Goal: Task Accomplishment & Management: Complete application form

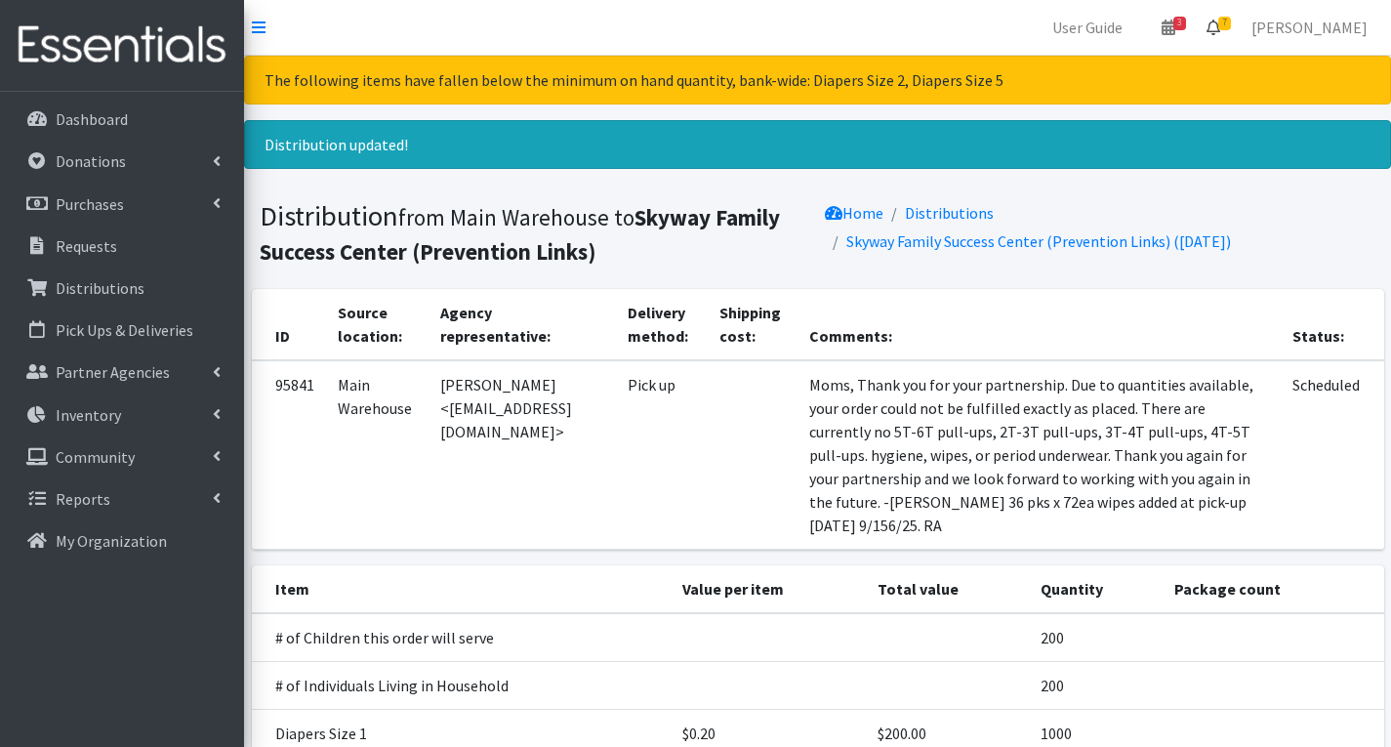
click at [1231, 25] on span "7" at bounding box center [1224, 24] width 13 height 14
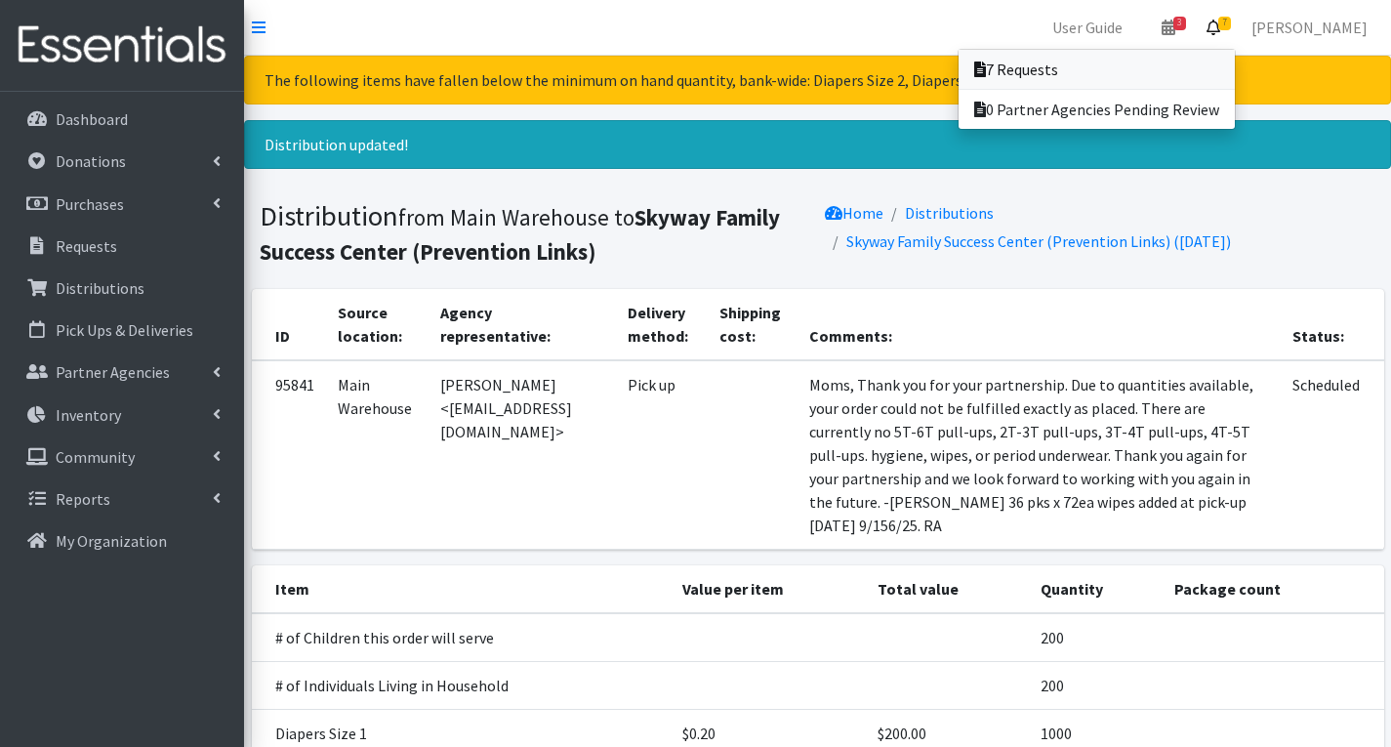
click at [1125, 69] on link "7 Requests" at bounding box center [1097, 69] width 276 height 39
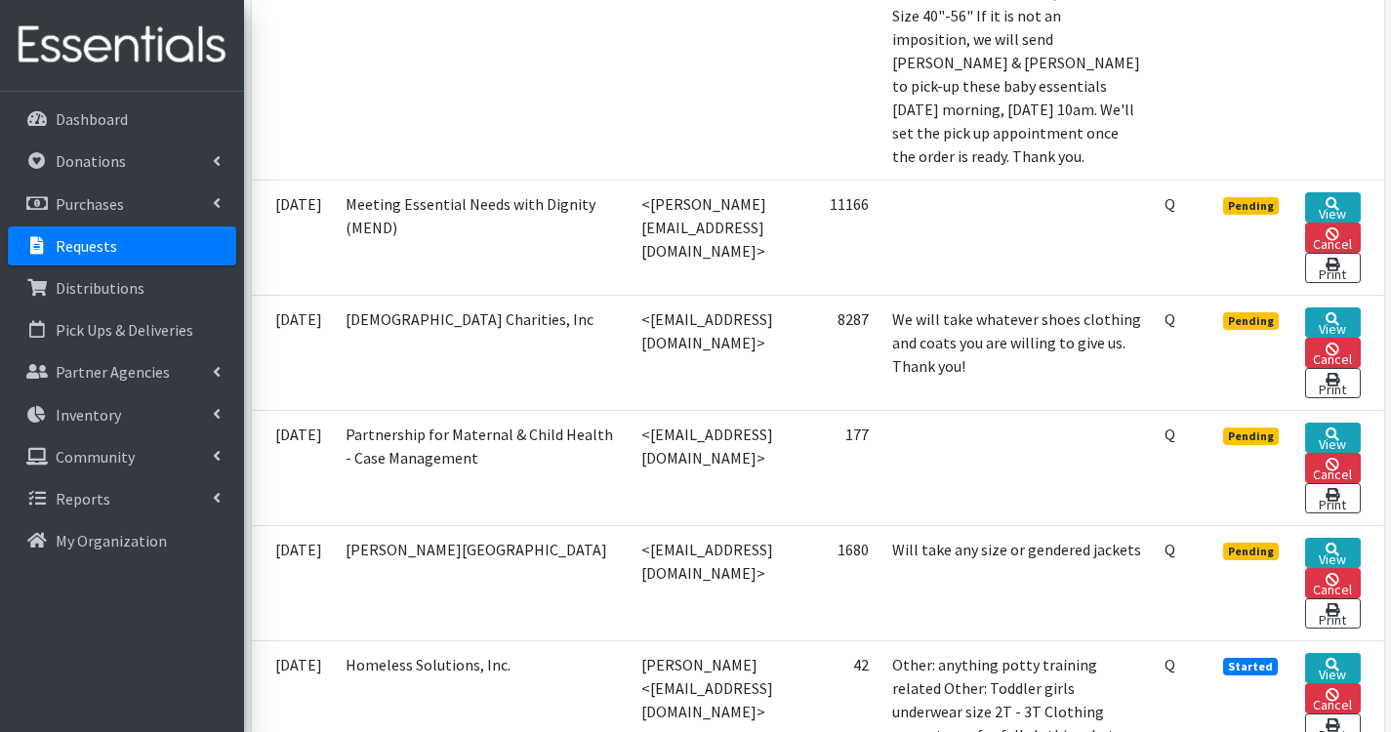
scroll to position [1171, 0]
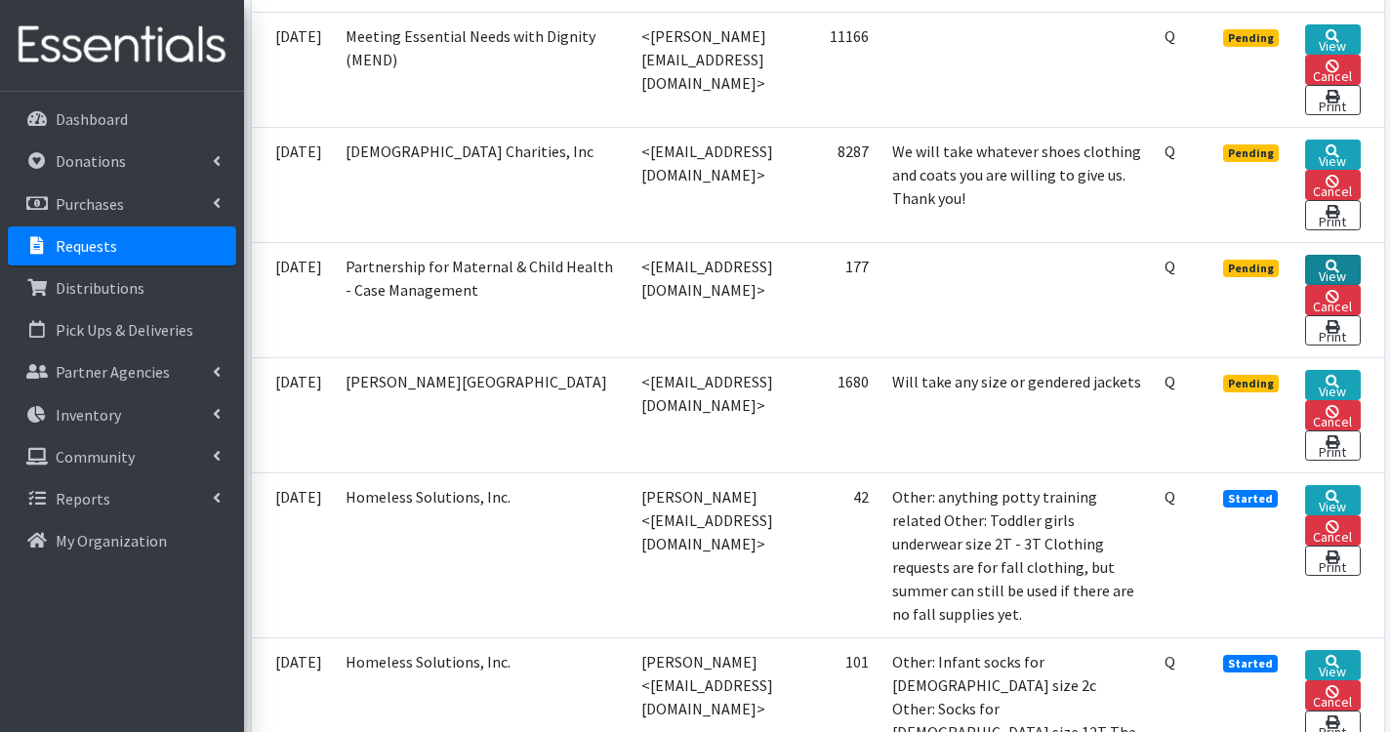
click at [1339, 273] on icon at bounding box center [1333, 267] width 14 height 14
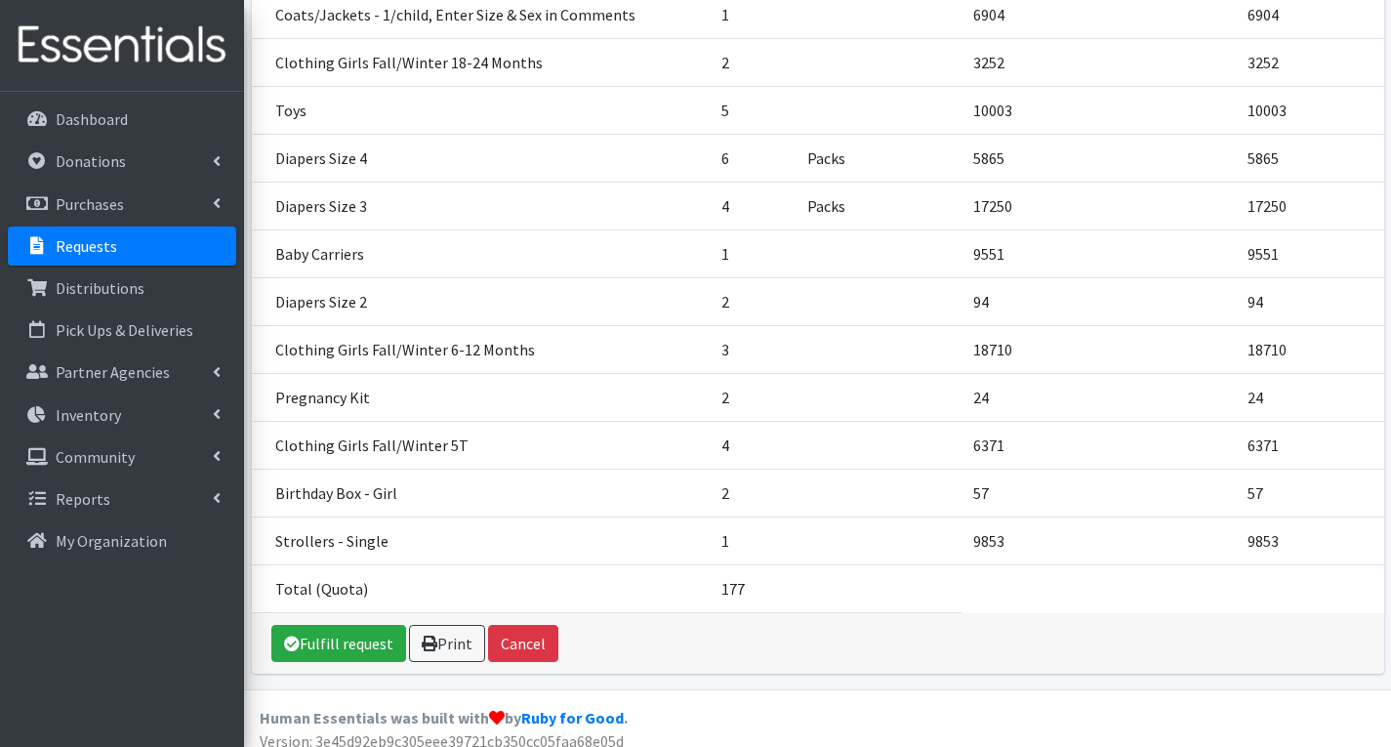
scroll to position [1413, 0]
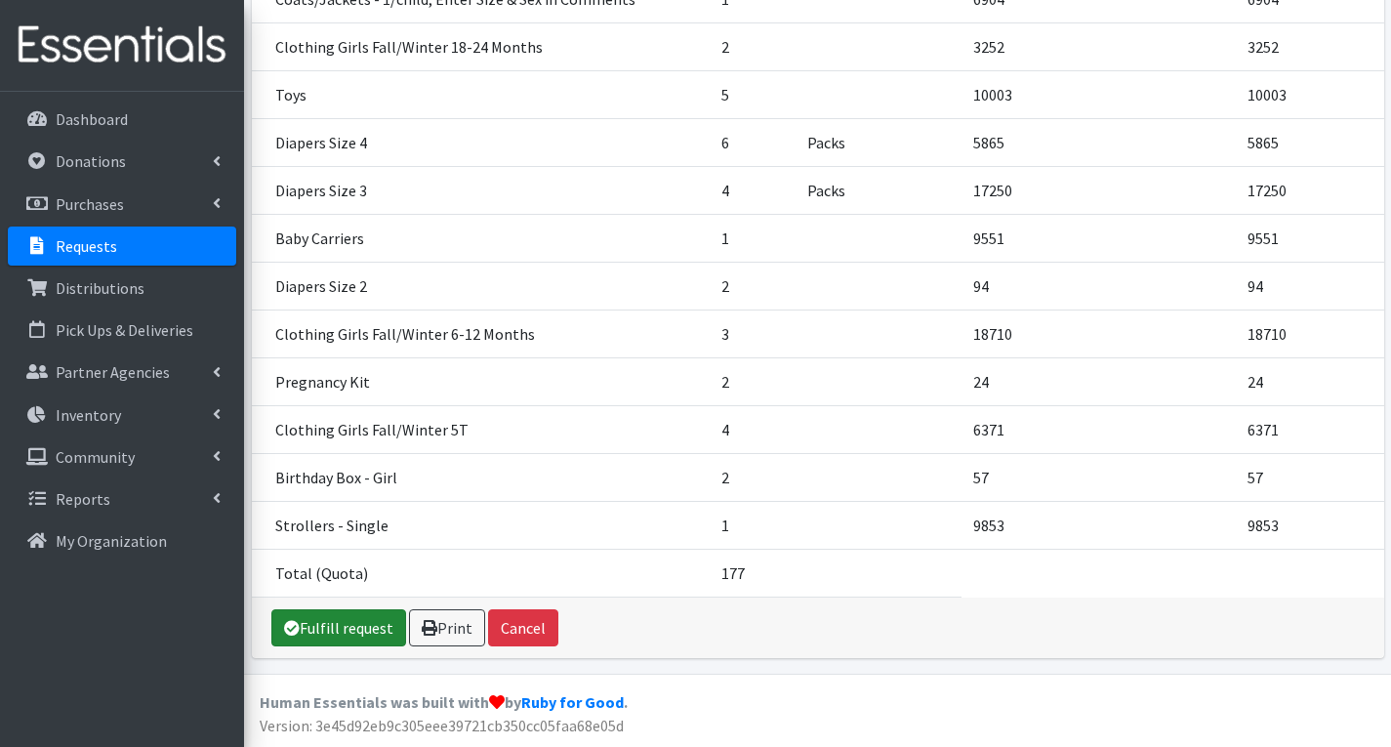
click at [354, 621] on link "Fulfill request" at bounding box center [338, 627] width 135 height 37
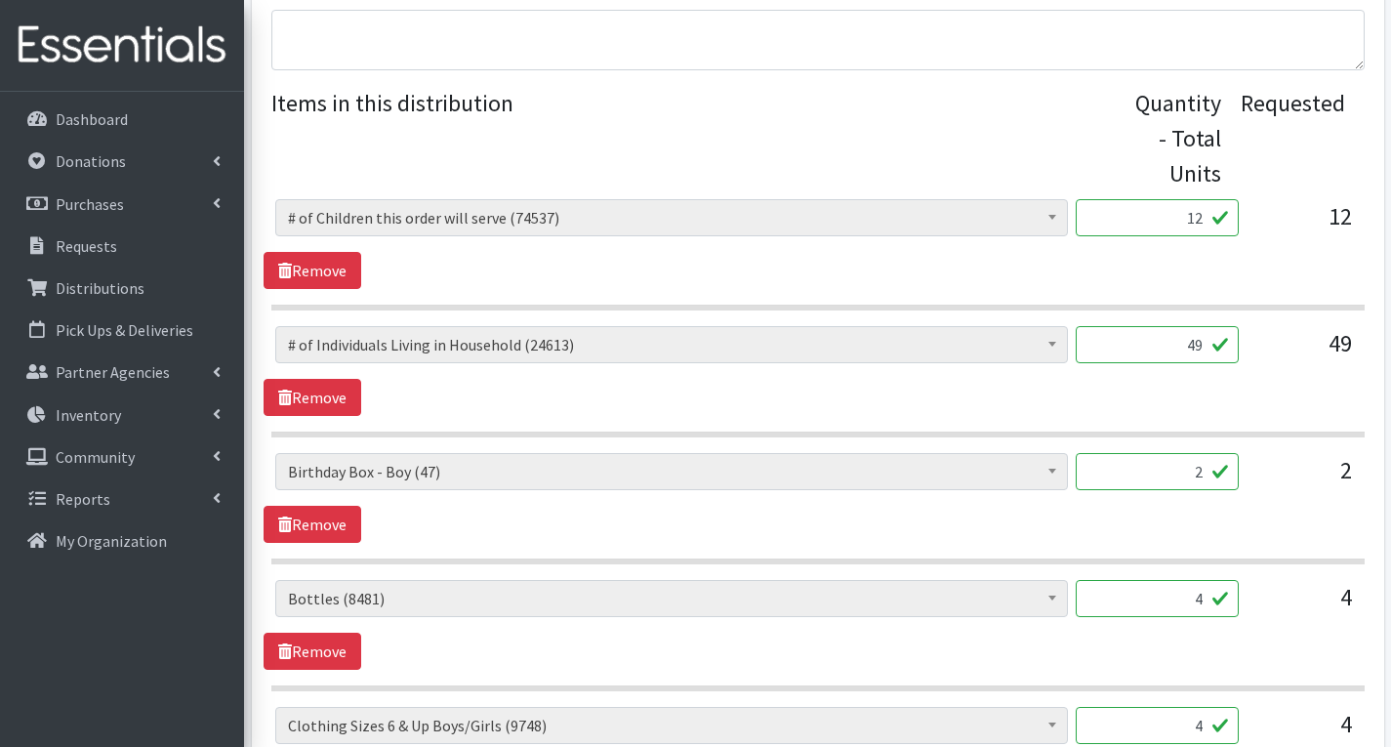
scroll to position [781, 0]
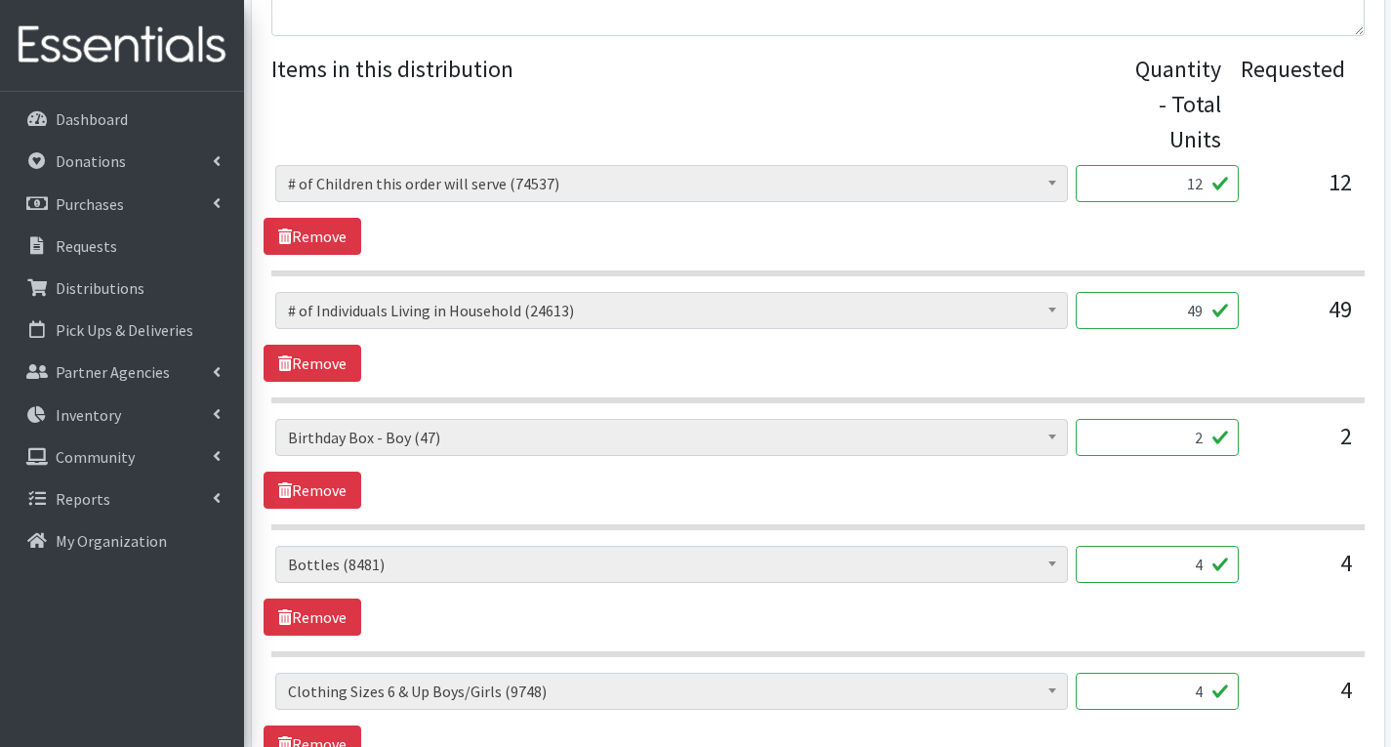
click at [1205, 443] on input "2" at bounding box center [1157, 437] width 163 height 37
type input "0"
click at [1207, 569] on input "4" at bounding box center [1157, 564] width 163 height 37
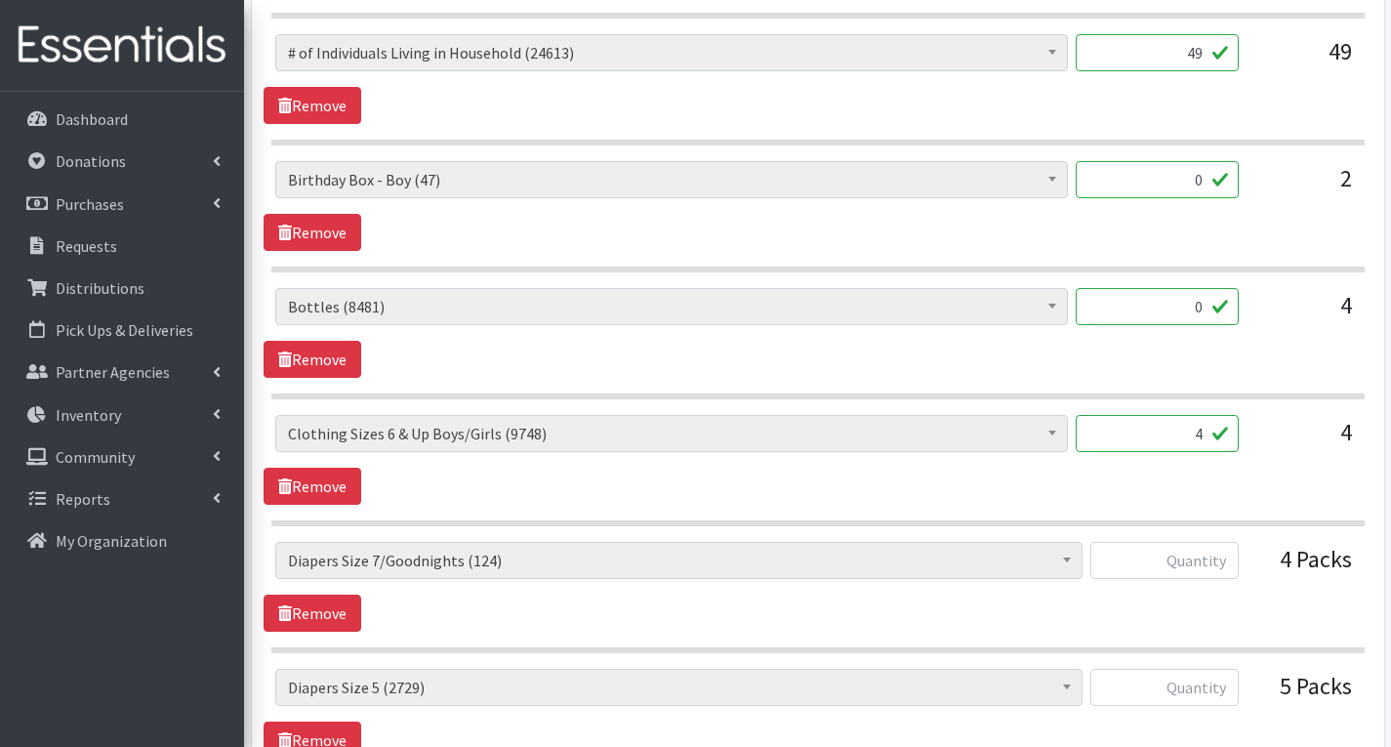
scroll to position [1074, 0]
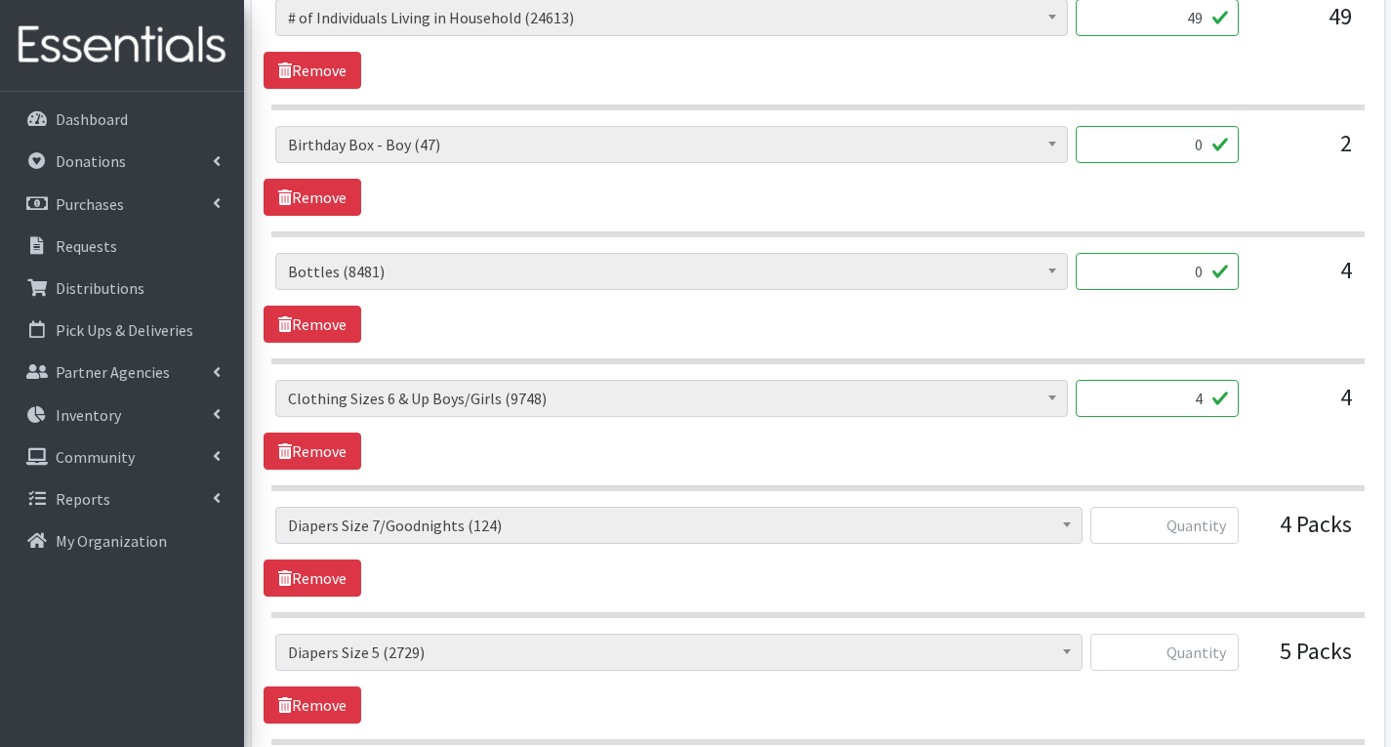
type input "0"
click at [1223, 524] on input "text" at bounding box center [1164, 525] width 148 height 37
type input "0"
click at [1223, 655] on input "text" at bounding box center [1164, 652] width 148 height 37
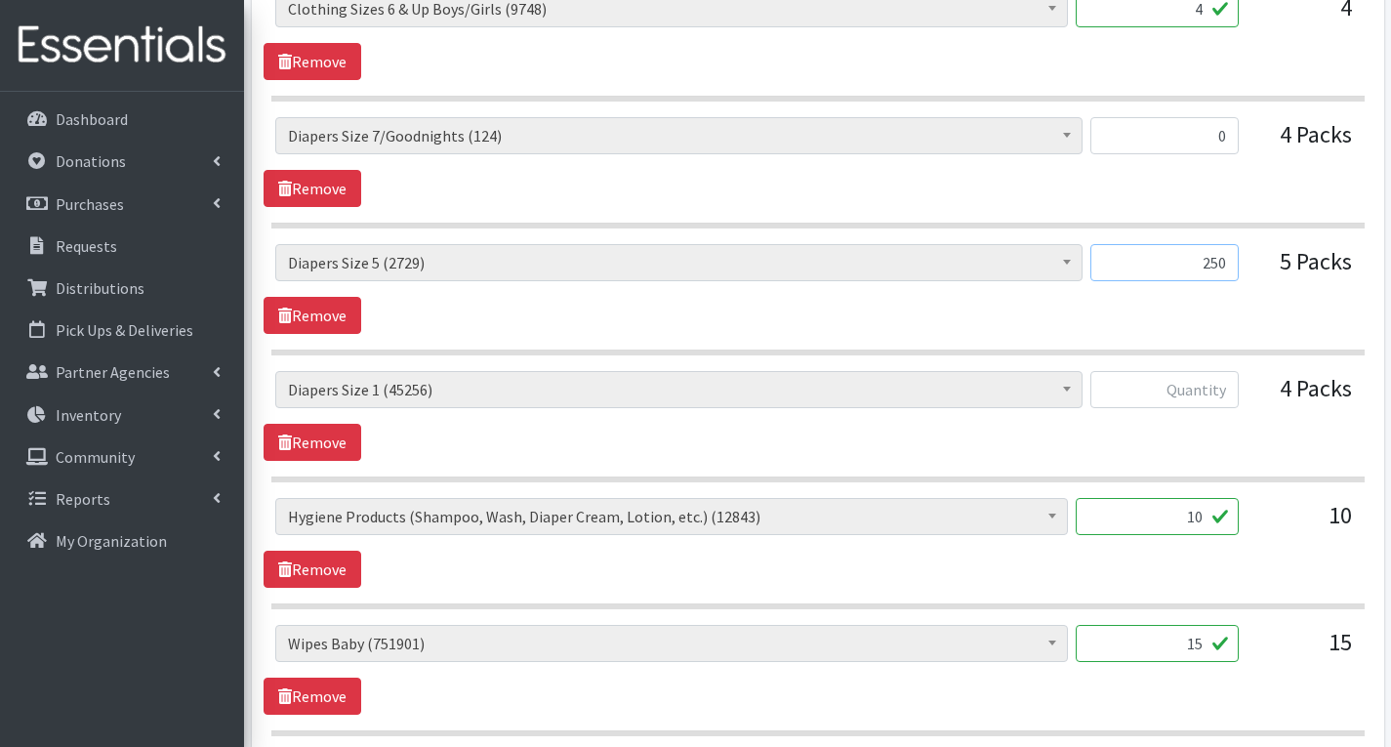
scroll to position [1464, 0]
type input "250"
click at [1224, 392] on input "text" at bounding box center [1164, 388] width 148 height 37
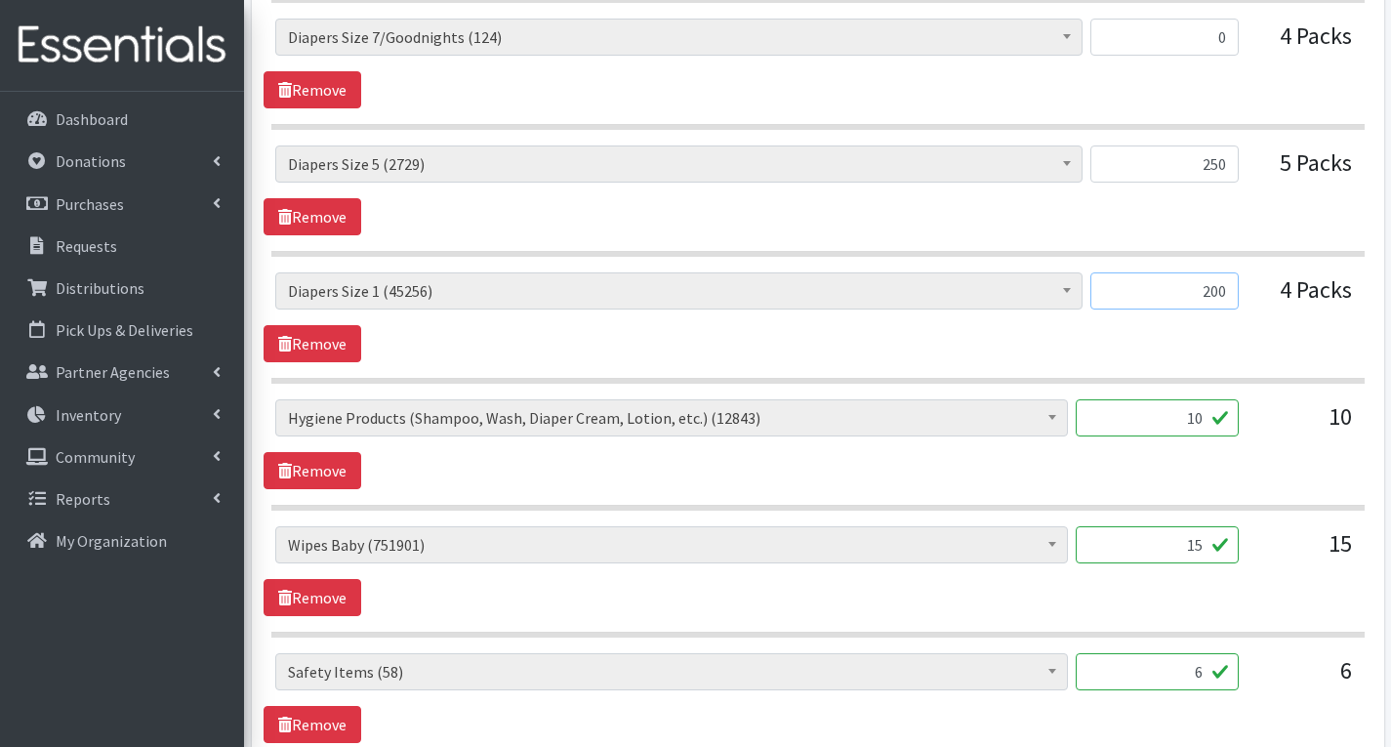
type input "200"
click at [1196, 423] on input "10" at bounding box center [1157, 417] width 163 height 37
type input "0"
click at [1210, 545] on input "15" at bounding box center [1157, 544] width 163 height 37
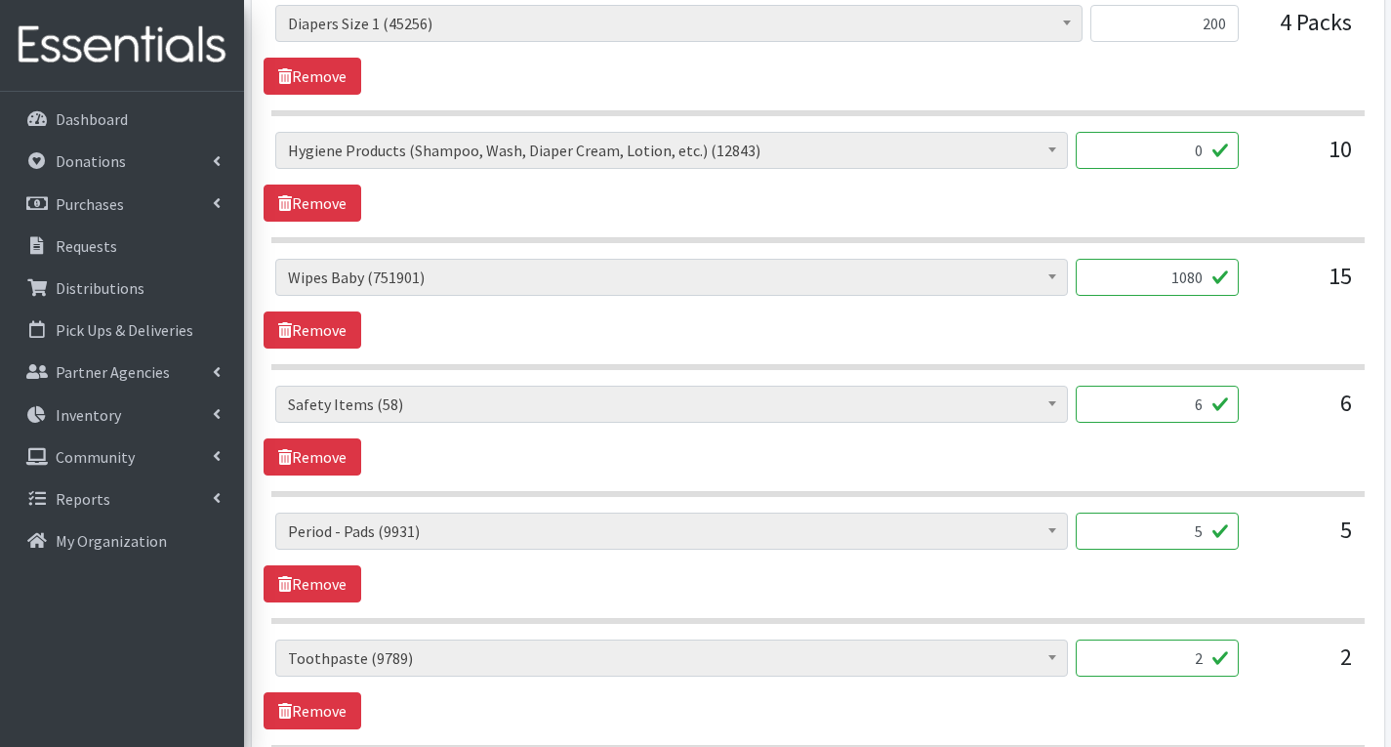
scroll to position [1855, 0]
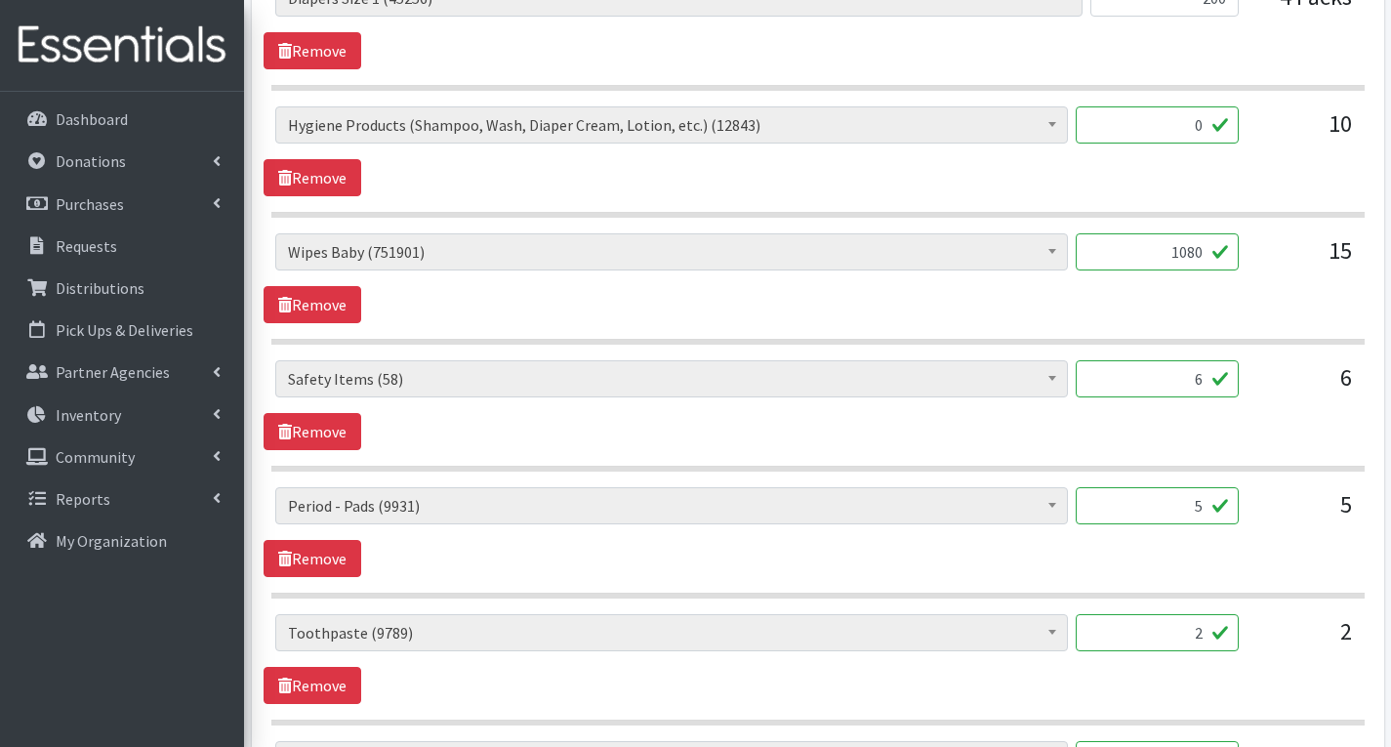
type input "1080"
click at [1209, 637] on input "2" at bounding box center [1157, 632] width 163 height 37
type input "0"
click at [1209, 506] on input "5" at bounding box center [1157, 505] width 163 height 37
click at [1115, 444] on div "# of Children this order will serve (74537) # of Individuals Living in Househol…" at bounding box center [818, 405] width 1108 height 90
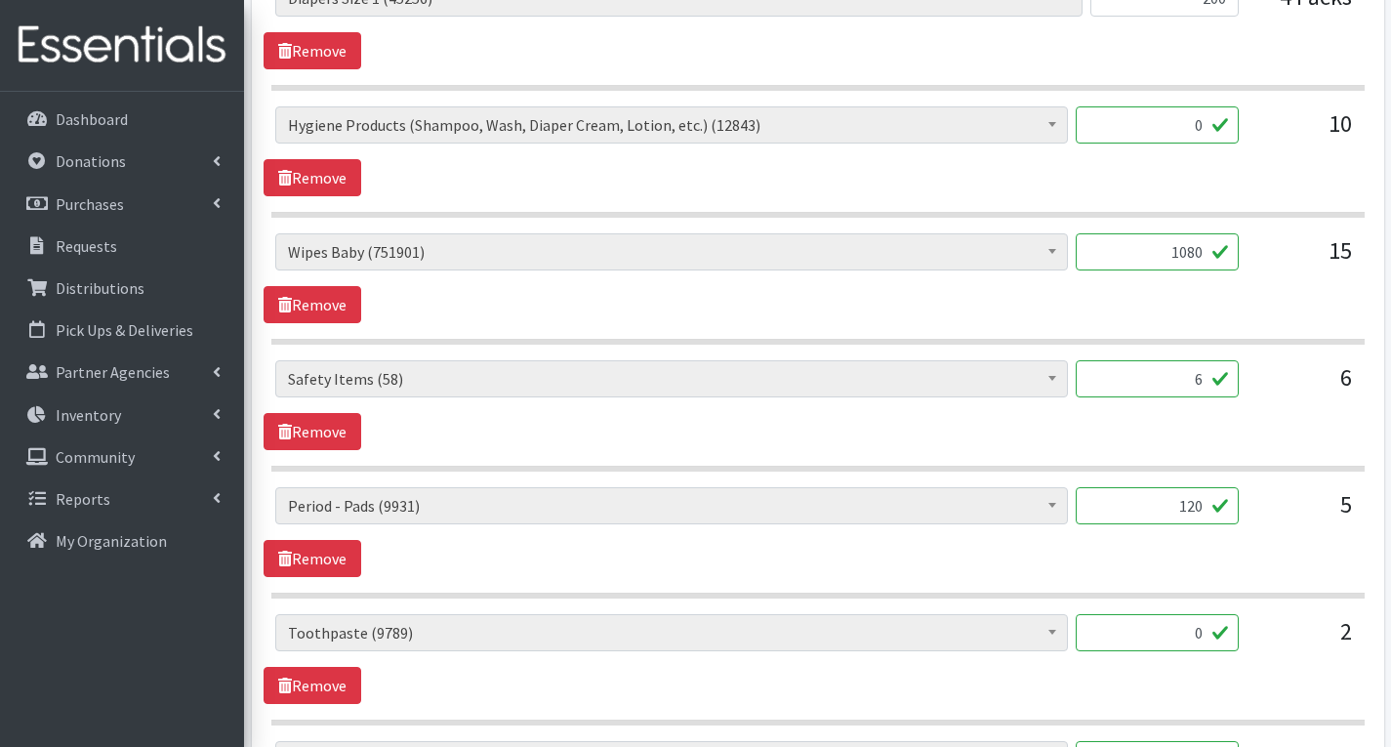
click at [1205, 510] on input "120" at bounding box center [1157, 505] width 163 height 37
type input "125"
click at [1031, 686] on div "# of Children this order will serve (74537) # of Individuals Living in Househol…" at bounding box center [818, 659] width 1108 height 90
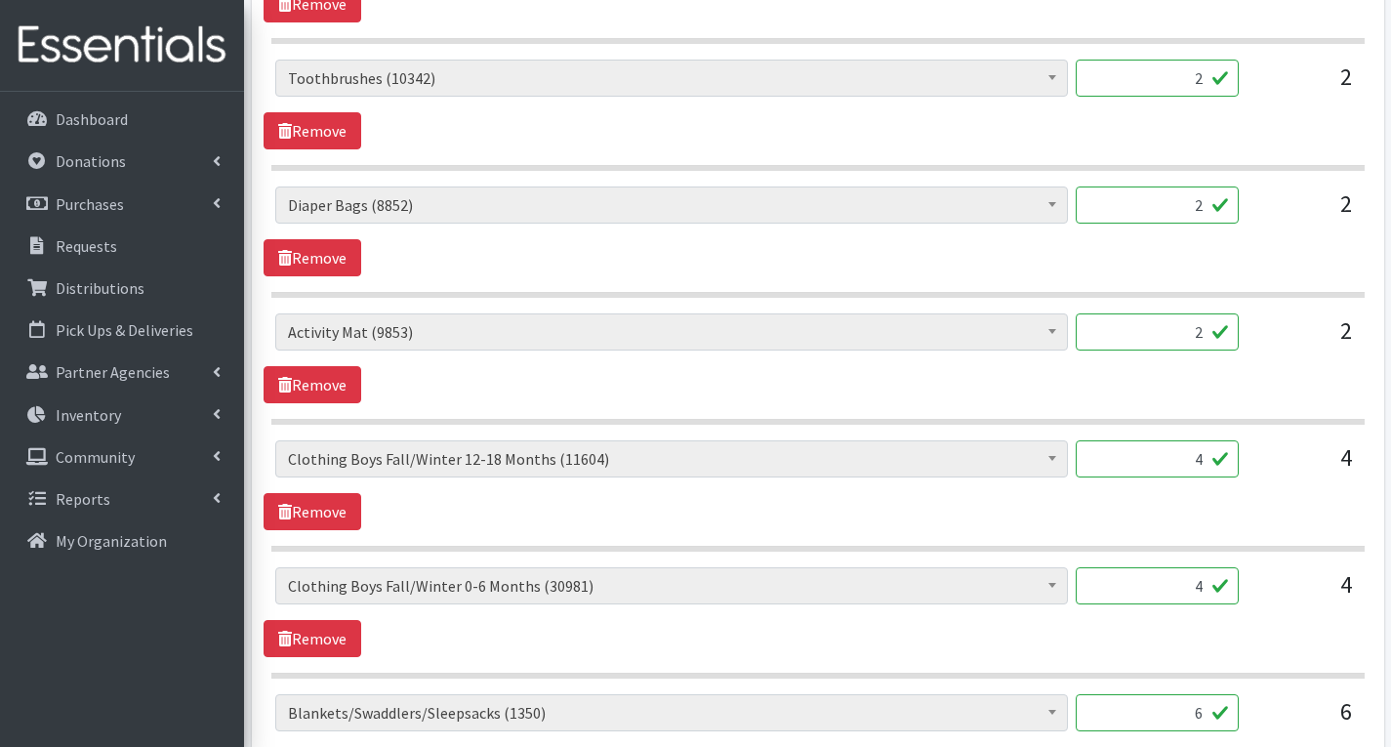
scroll to position [2538, 0]
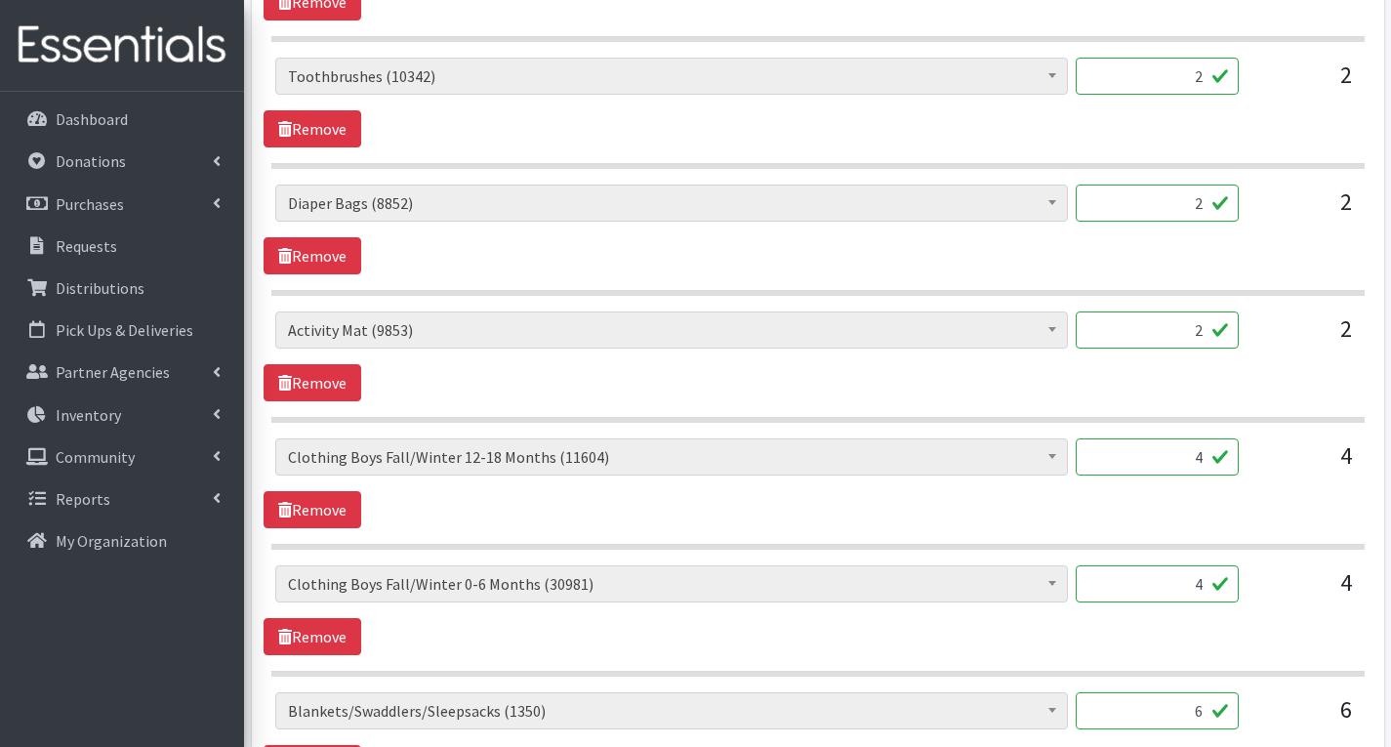
click at [1215, 76] on input "2" at bounding box center [1157, 76] width 163 height 37
type input "6"
click at [1179, 254] on div "# of Children this order will serve (74537) # of Individuals Living in Househol…" at bounding box center [818, 230] width 1108 height 90
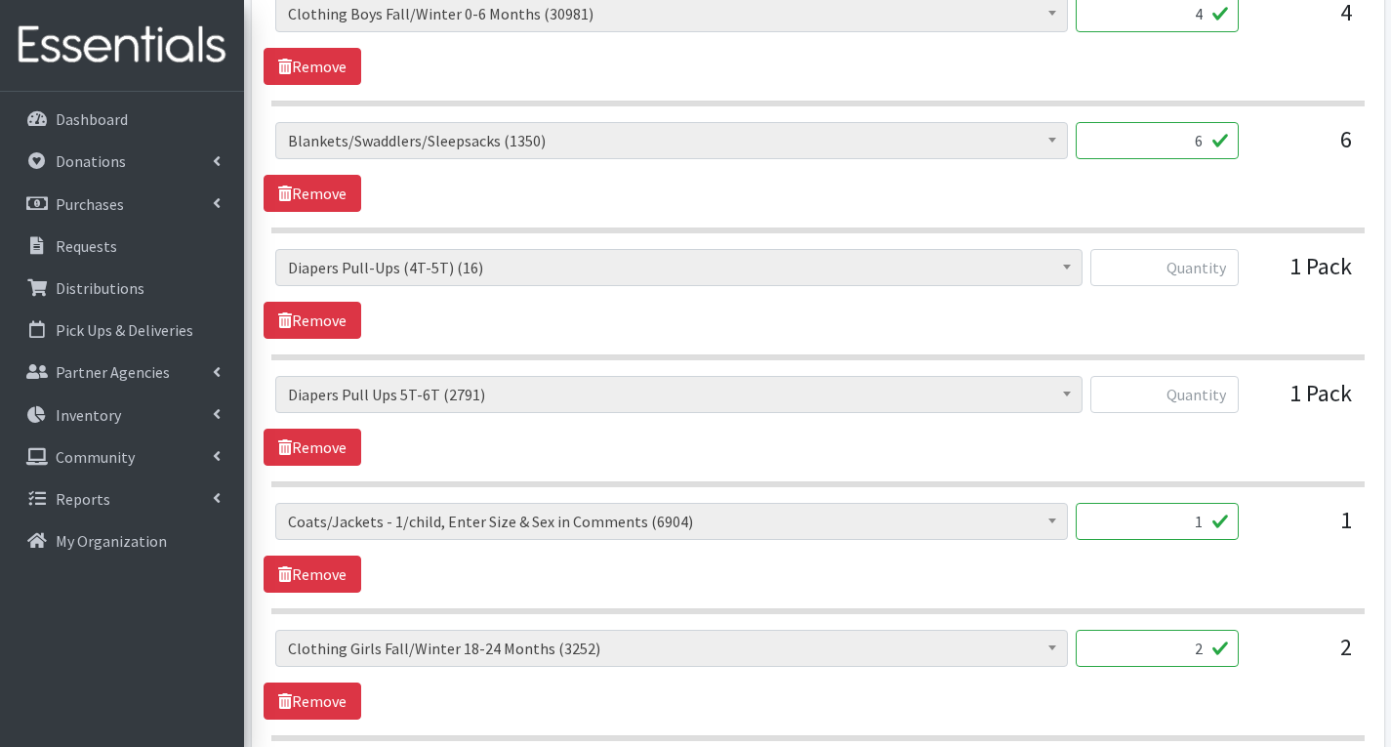
scroll to position [3221, 0]
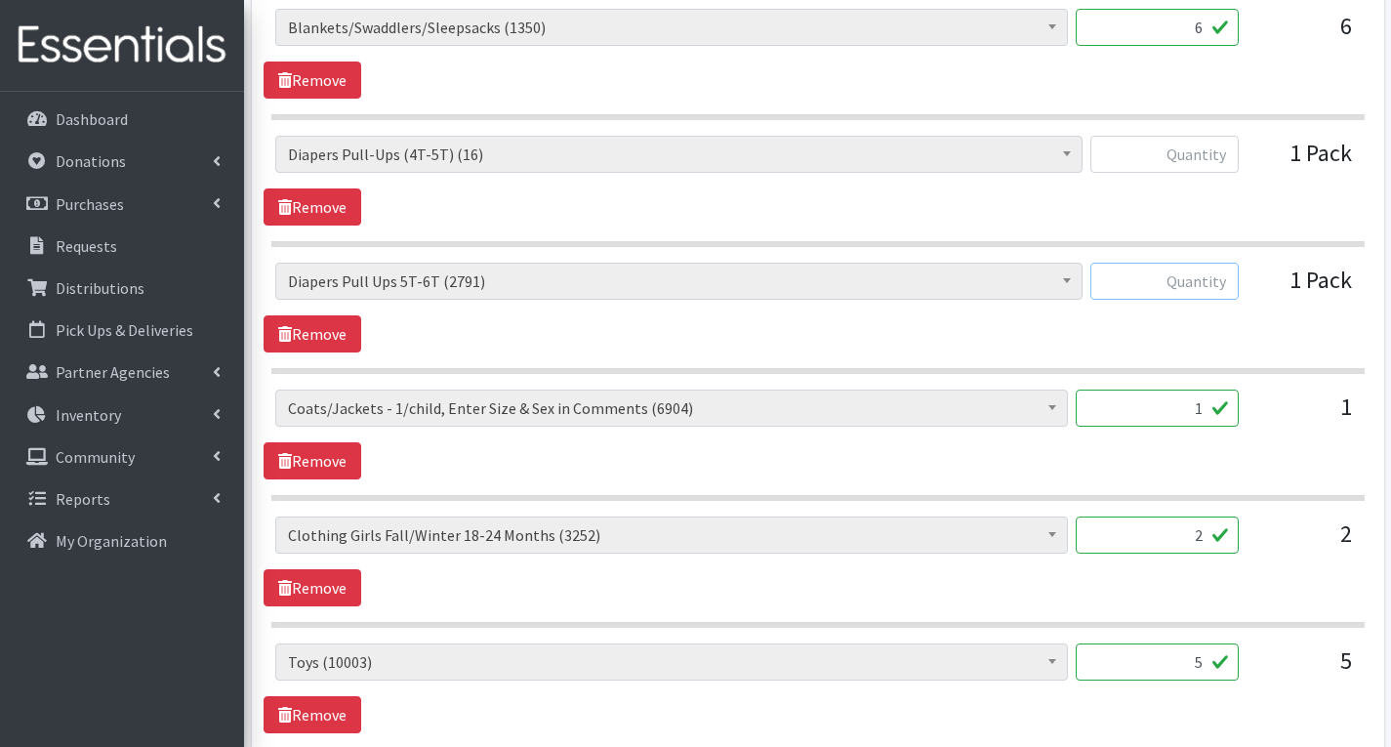
click at [1212, 280] on input "text" at bounding box center [1164, 281] width 148 height 37
type input "0"
click at [1228, 150] on input "text" at bounding box center [1164, 154] width 148 height 37
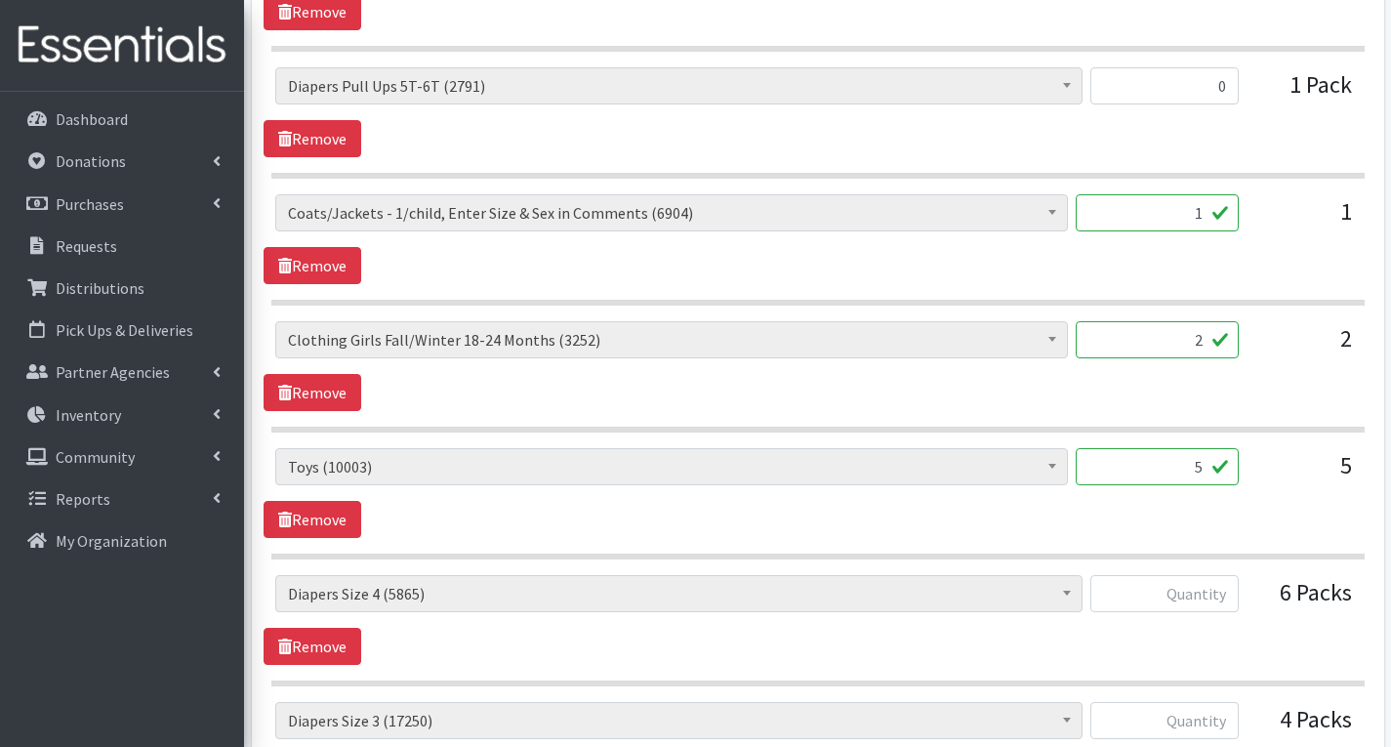
scroll to position [3514, 0]
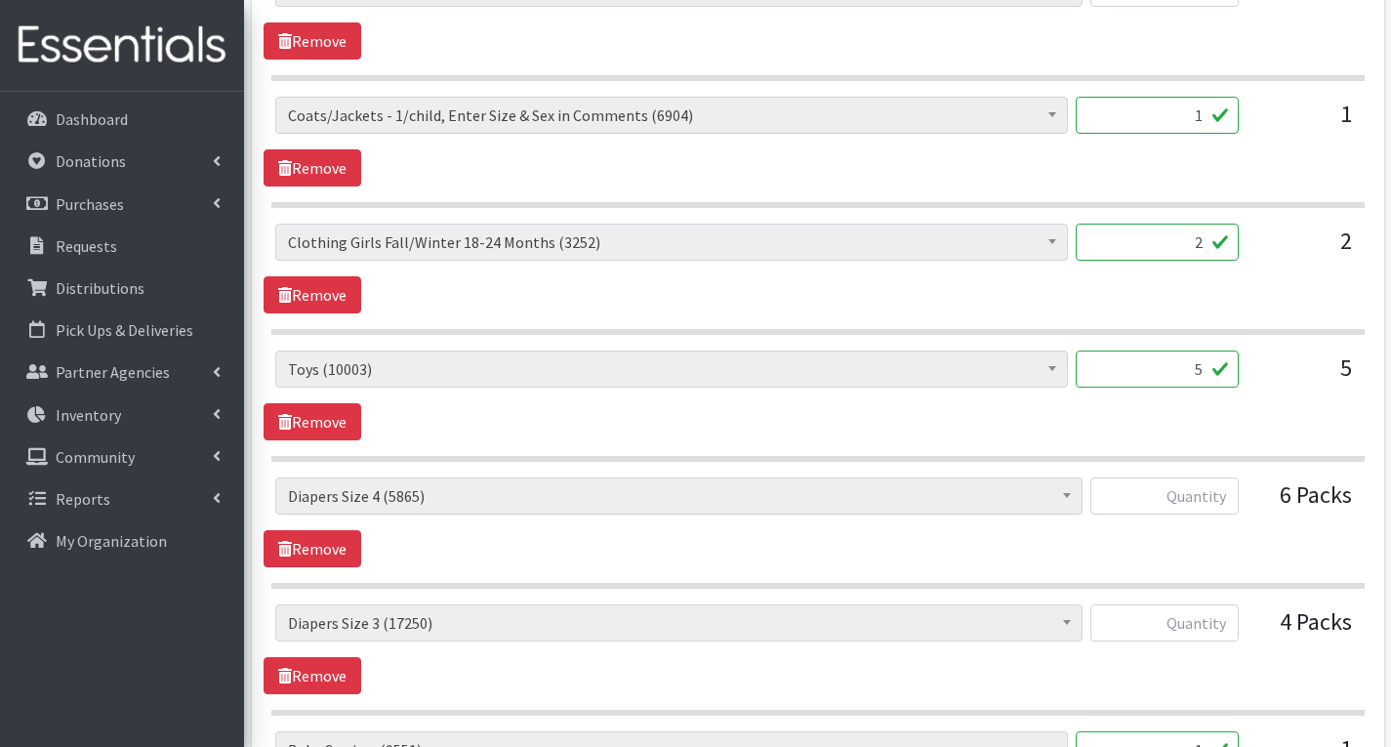
type input "0"
click at [1203, 368] on input "5" at bounding box center [1157, 368] width 163 height 37
click at [1229, 621] on input "text" at bounding box center [1164, 622] width 148 height 37
click at [1214, 625] on input "text" at bounding box center [1164, 622] width 148 height 37
type input "212"
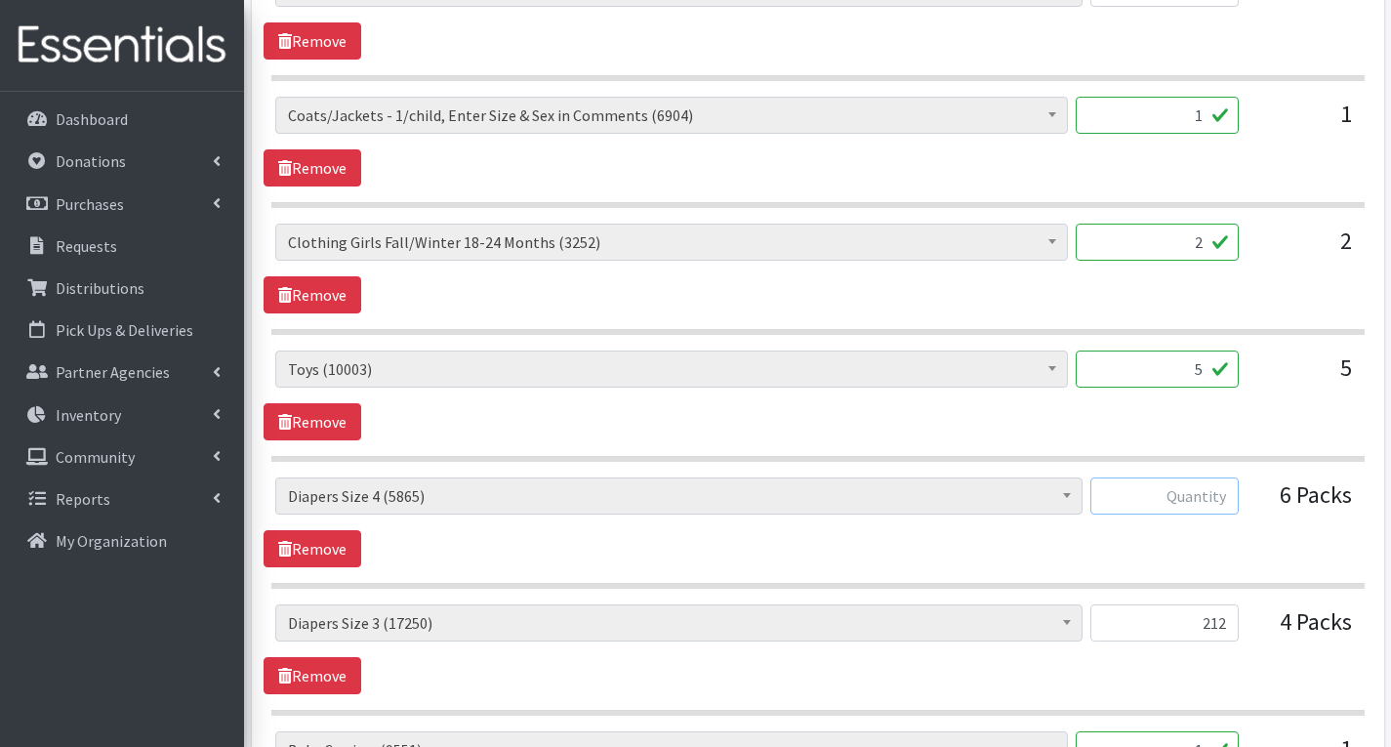
click at [1213, 494] on input "text" at bounding box center [1164, 495] width 148 height 37
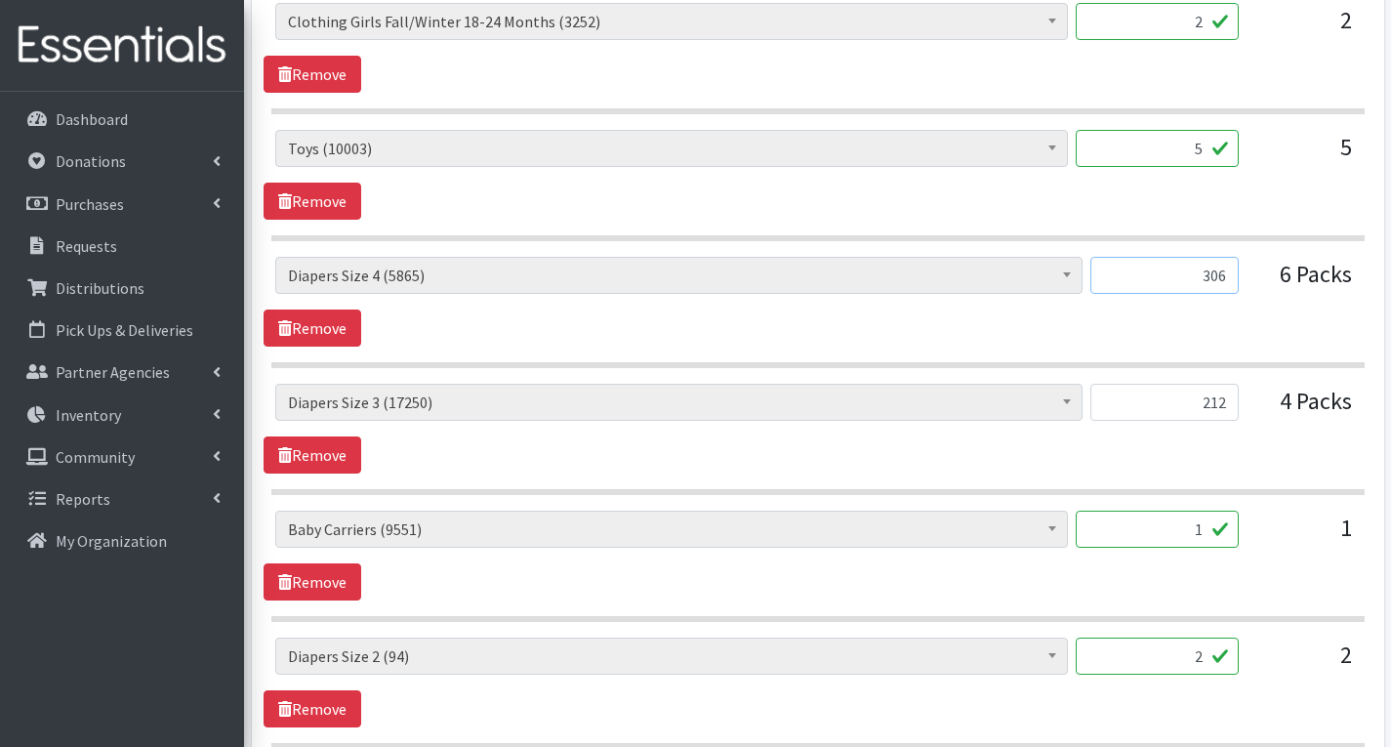
scroll to position [3807, 0]
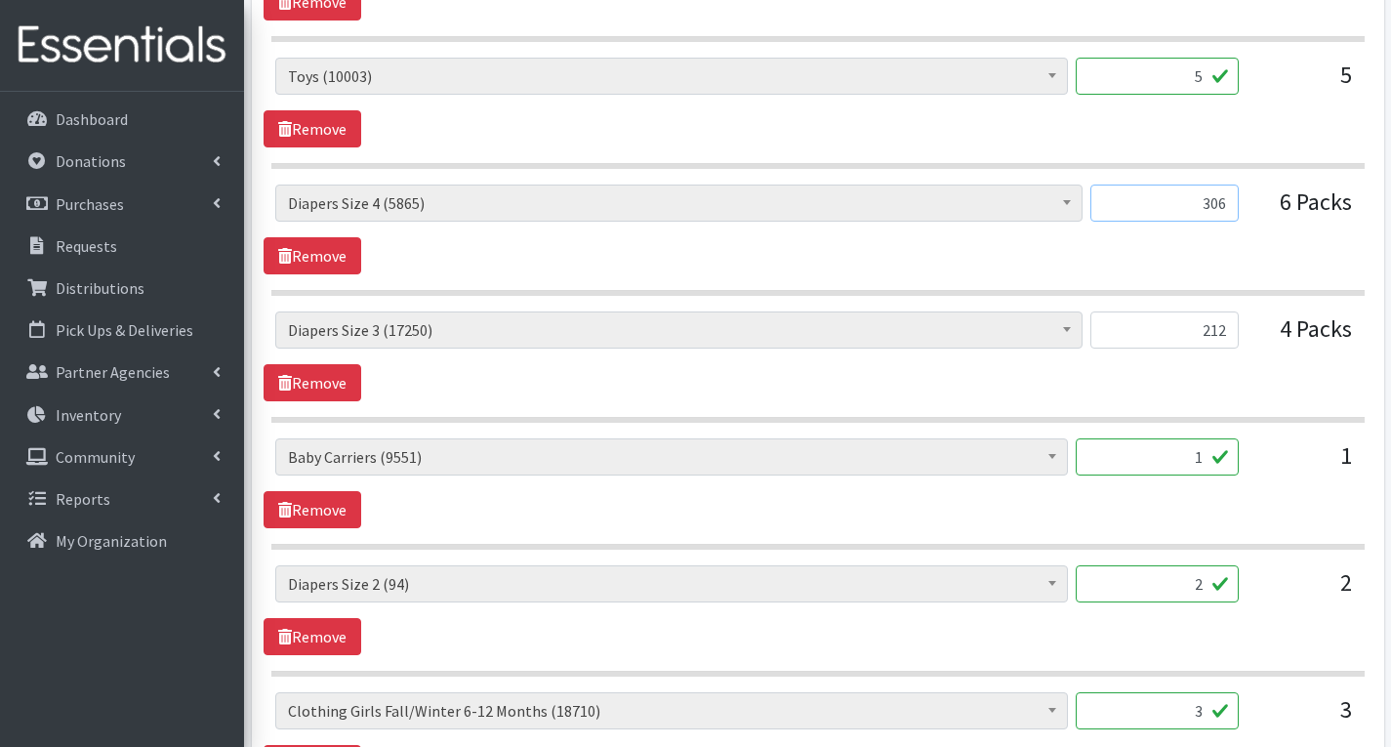
type input "306"
click at [1210, 587] on input "2" at bounding box center [1157, 583] width 163 height 37
type input "104"
click at [1221, 652] on div "# of Children this order will serve (74537) # of Individuals Living in Househol…" at bounding box center [818, 610] width 1108 height 90
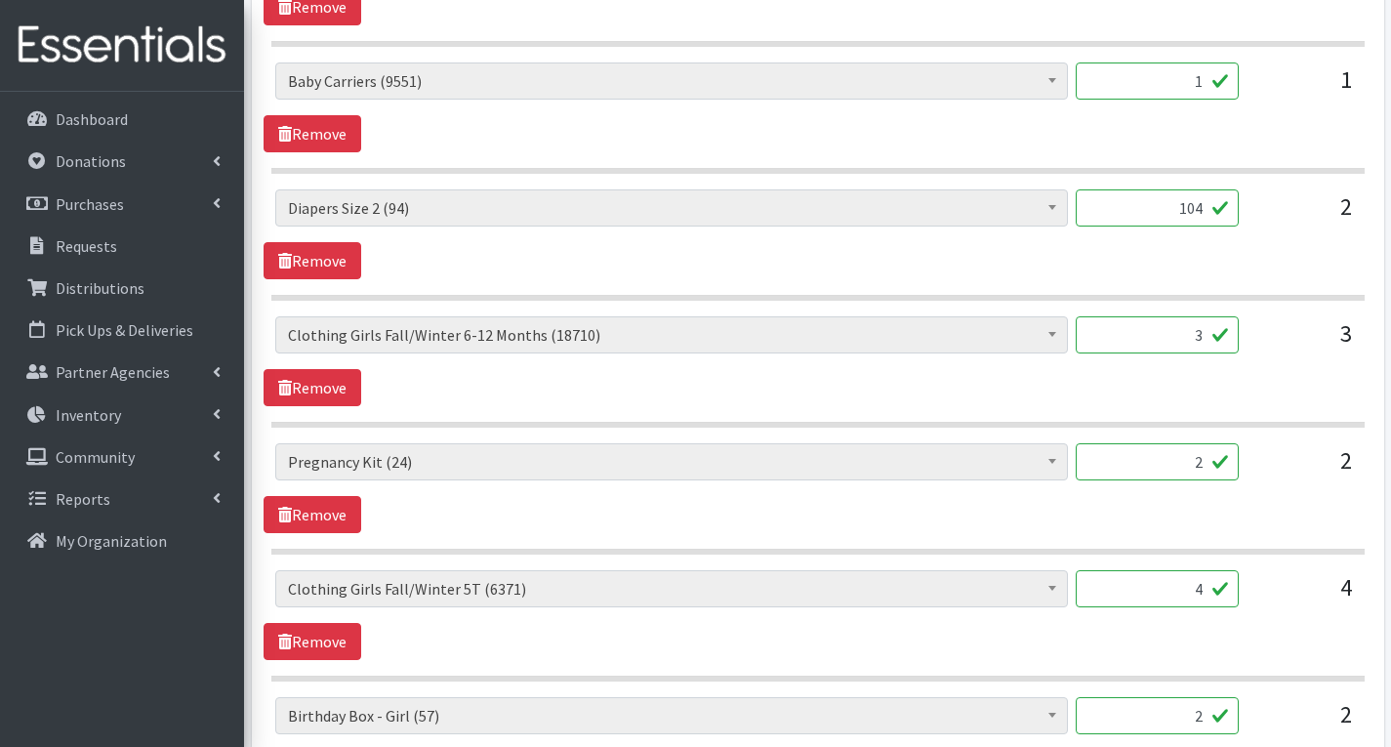
scroll to position [4198, 0]
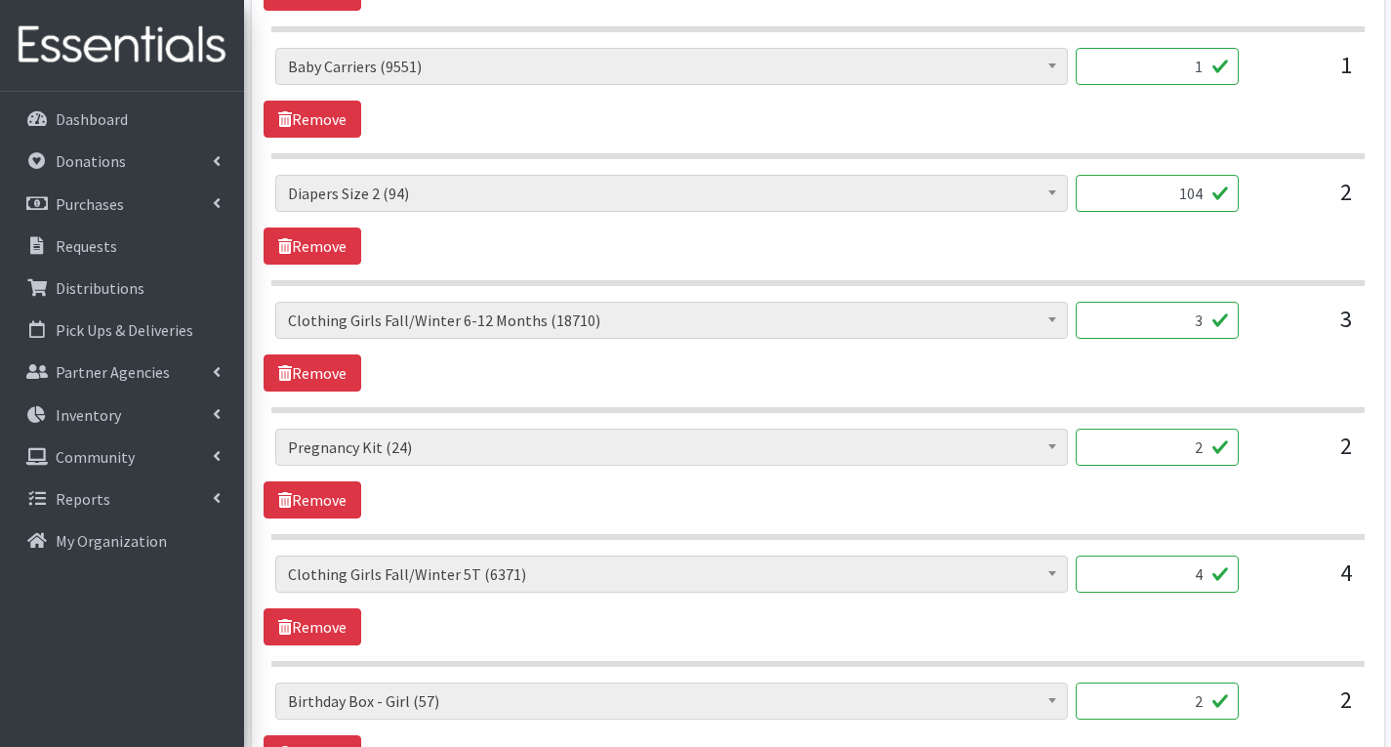
click at [1200, 451] on input "2" at bounding box center [1157, 447] width 163 height 37
click at [1292, 619] on div "# of Children this order will serve (74537) # of Individuals Living in Househol…" at bounding box center [818, 600] width 1108 height 90
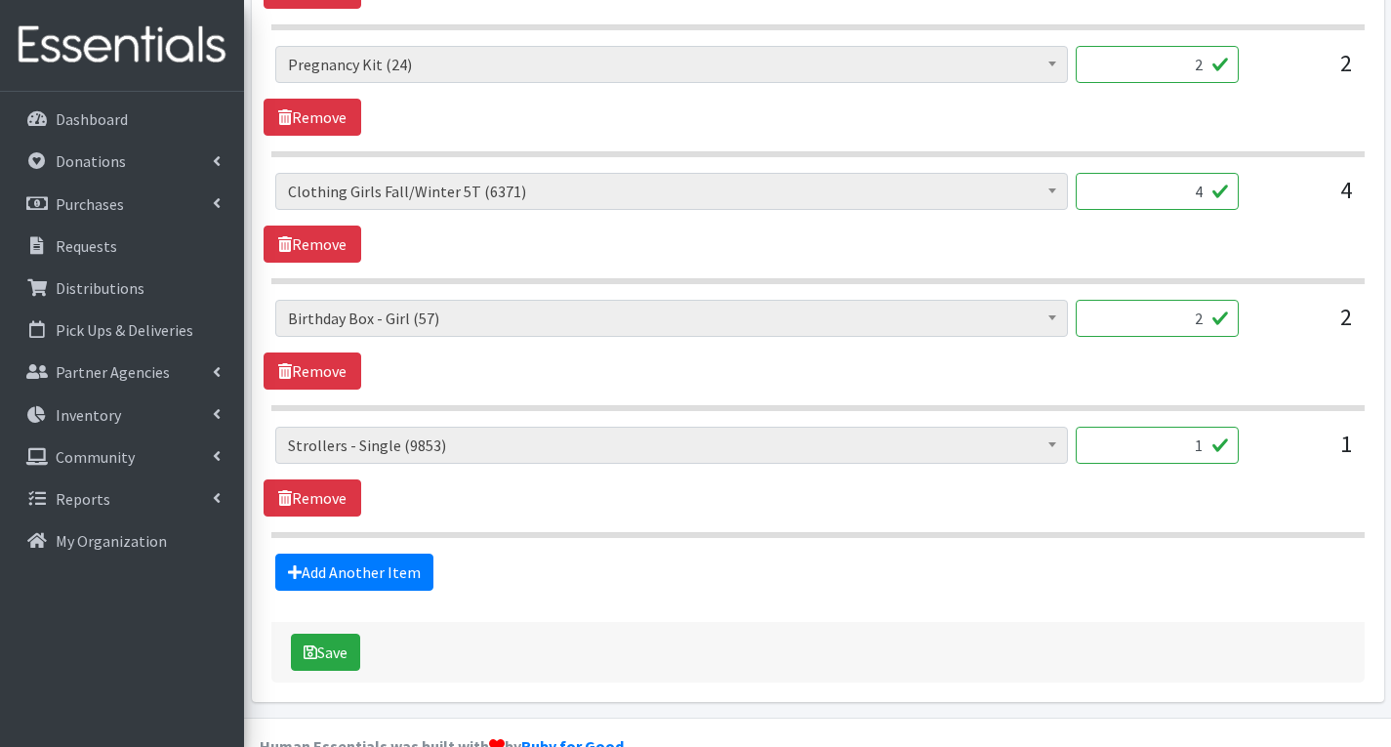
scroll to position [4588, 0]
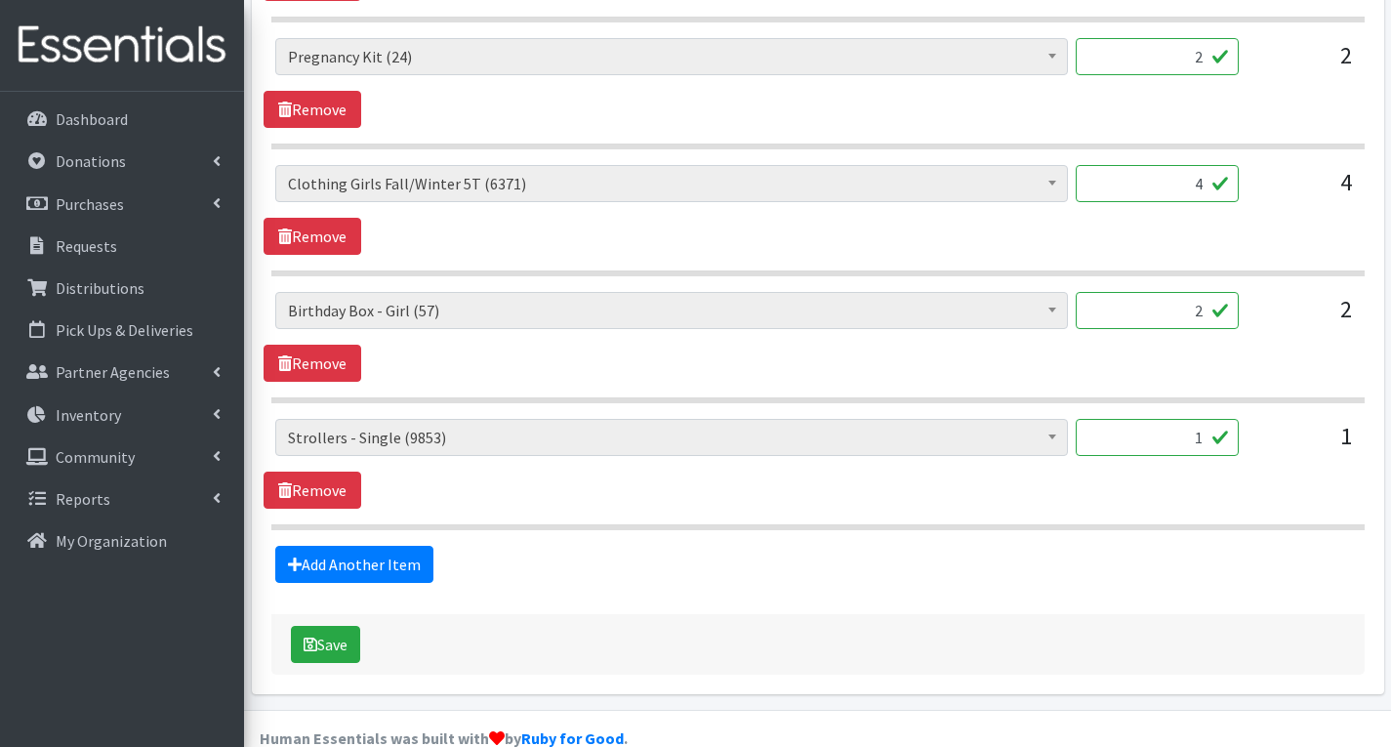
click at [1206, 315] on input "2" at bounding box center [1157, 310] width 163 height 37
type input "0"
click at [315, 353] on link "Remove" at bounding box center [313, 363] width 98 height 37
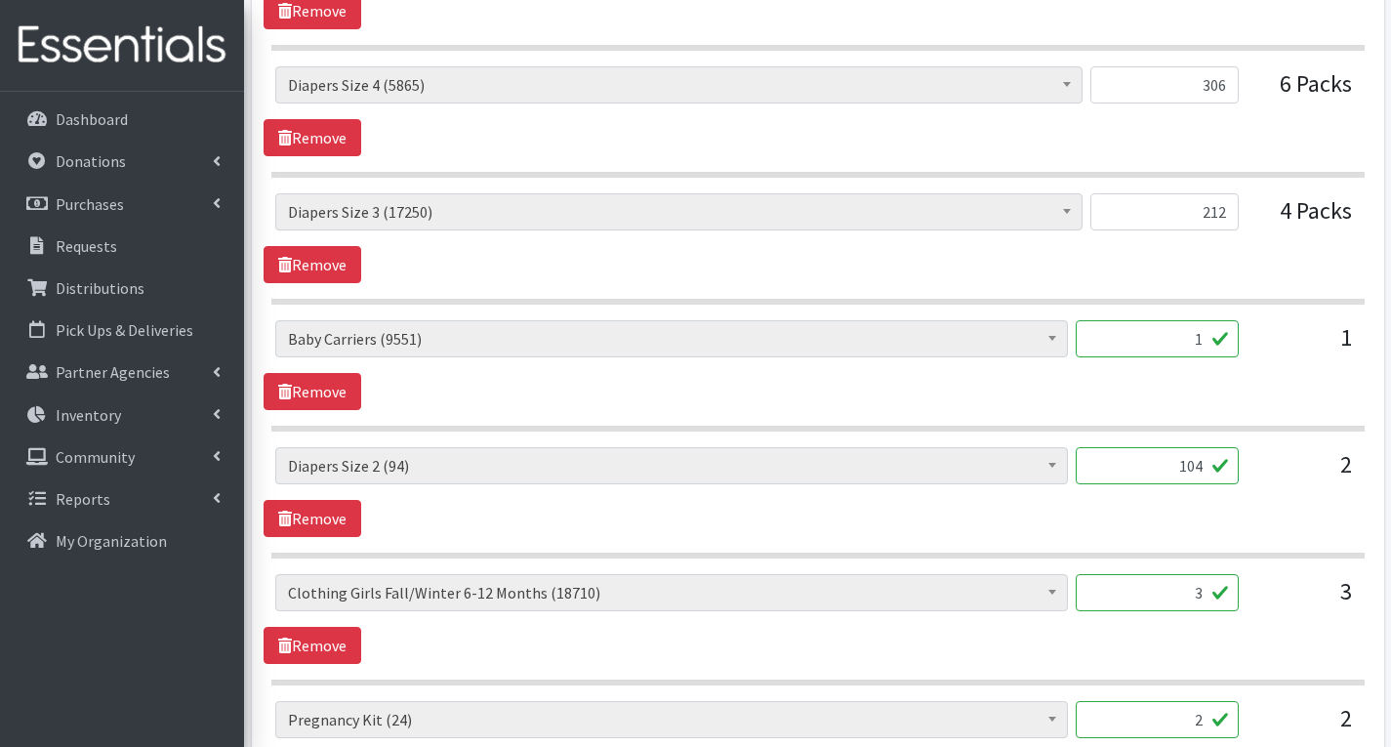
scroll to position [3716, 0]
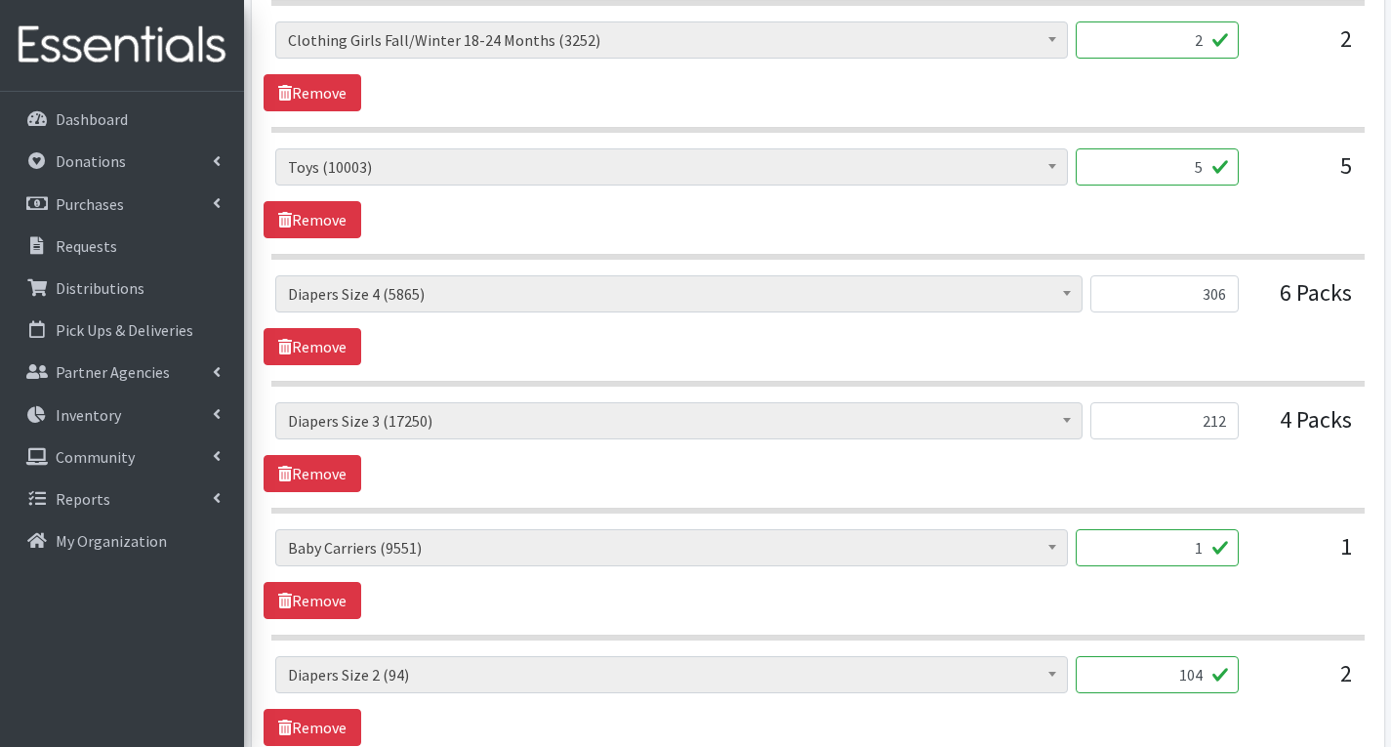
click at [1207, 168] on input "5" at bounding box center [1157, 166] width 163 height 37
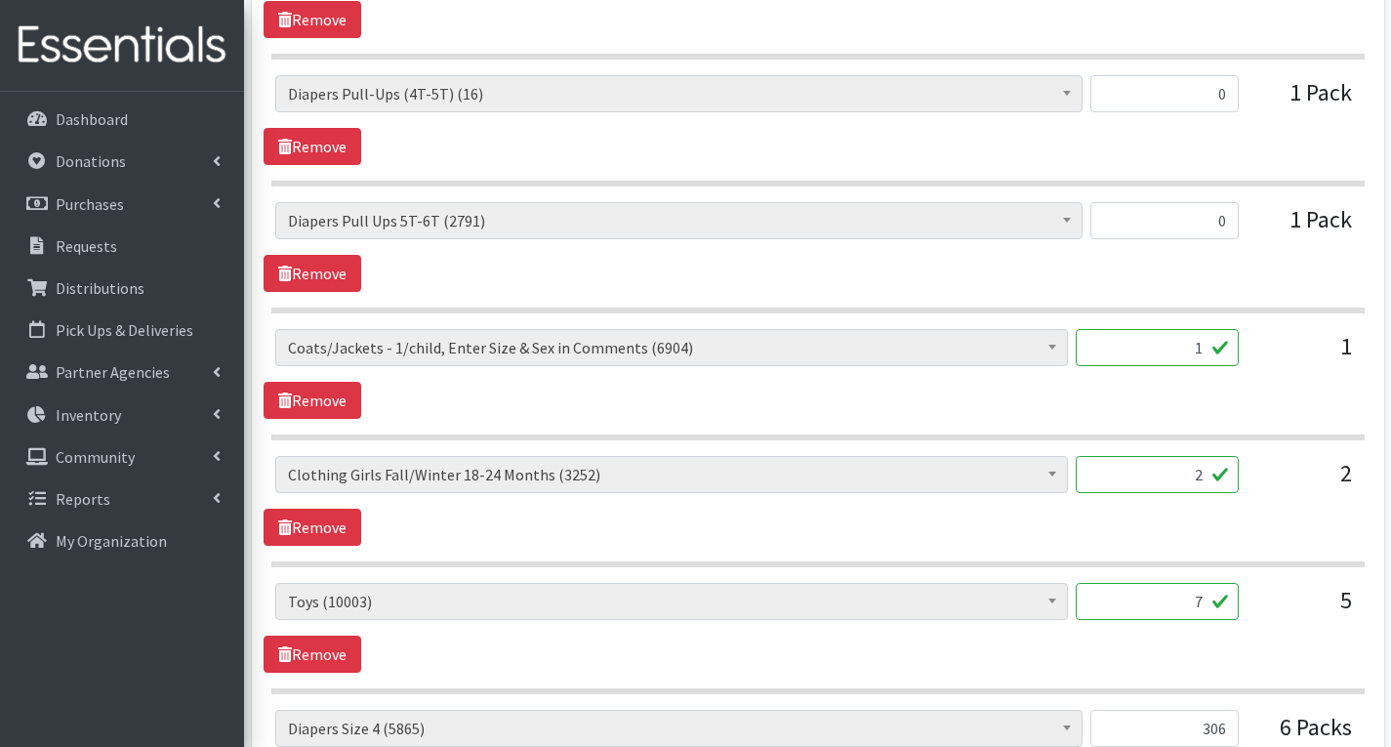
scroll to position [3228, 0]
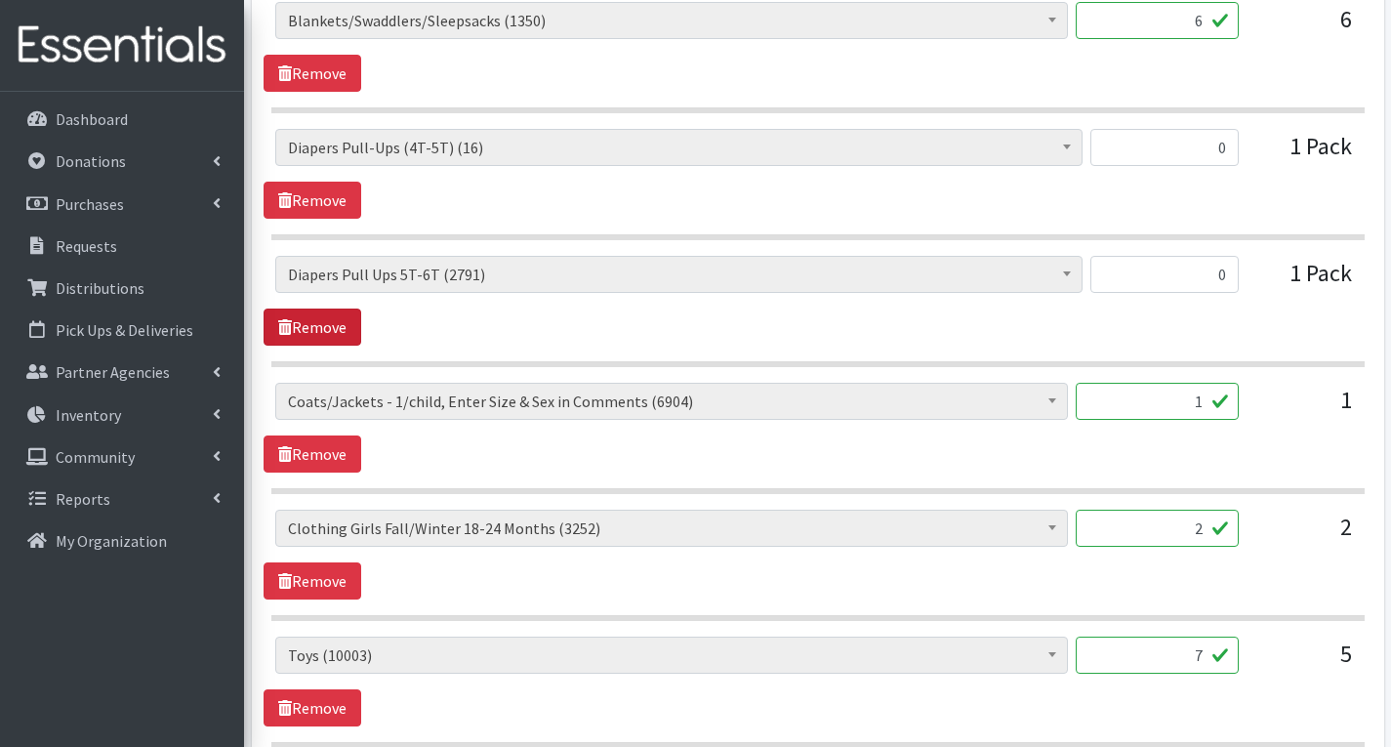
type input "7"
click at [340, 328] on link "Remove" at bounding box center [313, 326] width 98 height 37
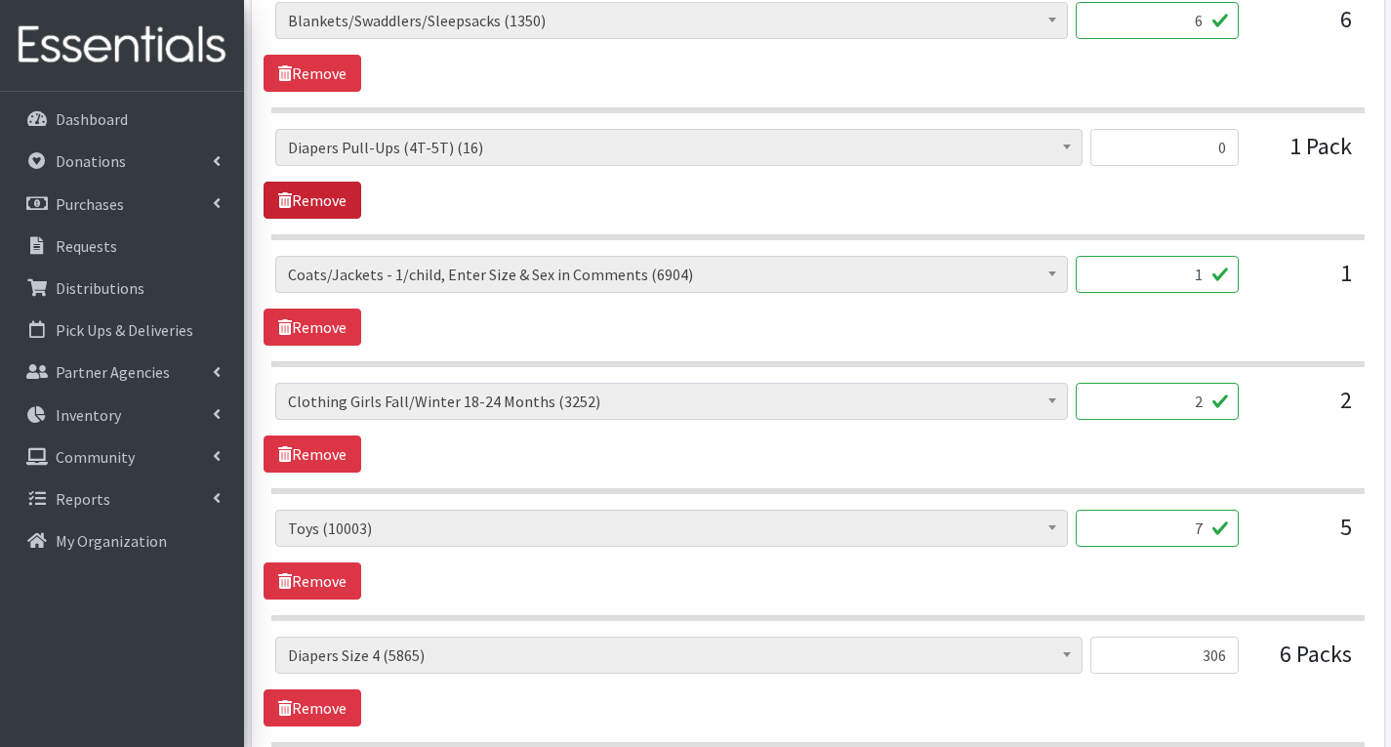
click at [341, 204] on link "Remove" at bounding box center [313, 200] width 98 height 37
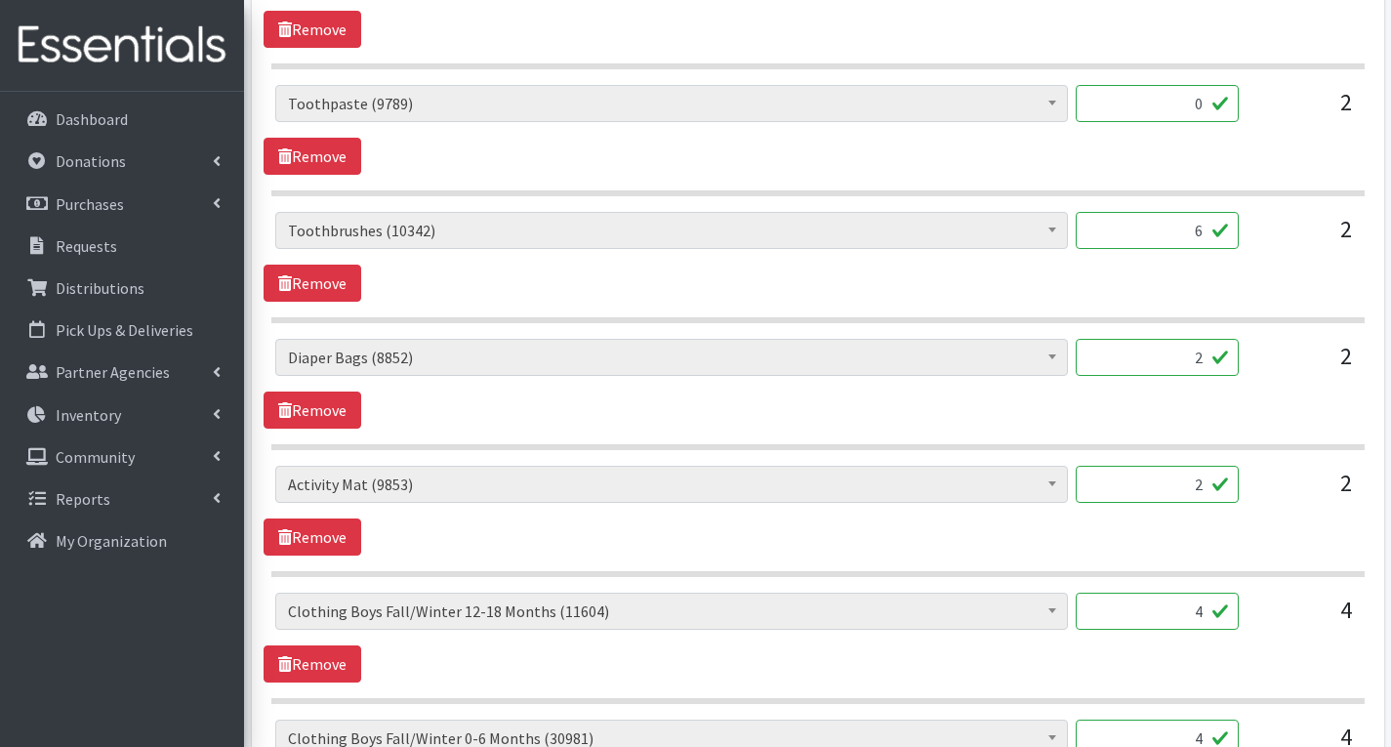
scroll to position [2252, 0]
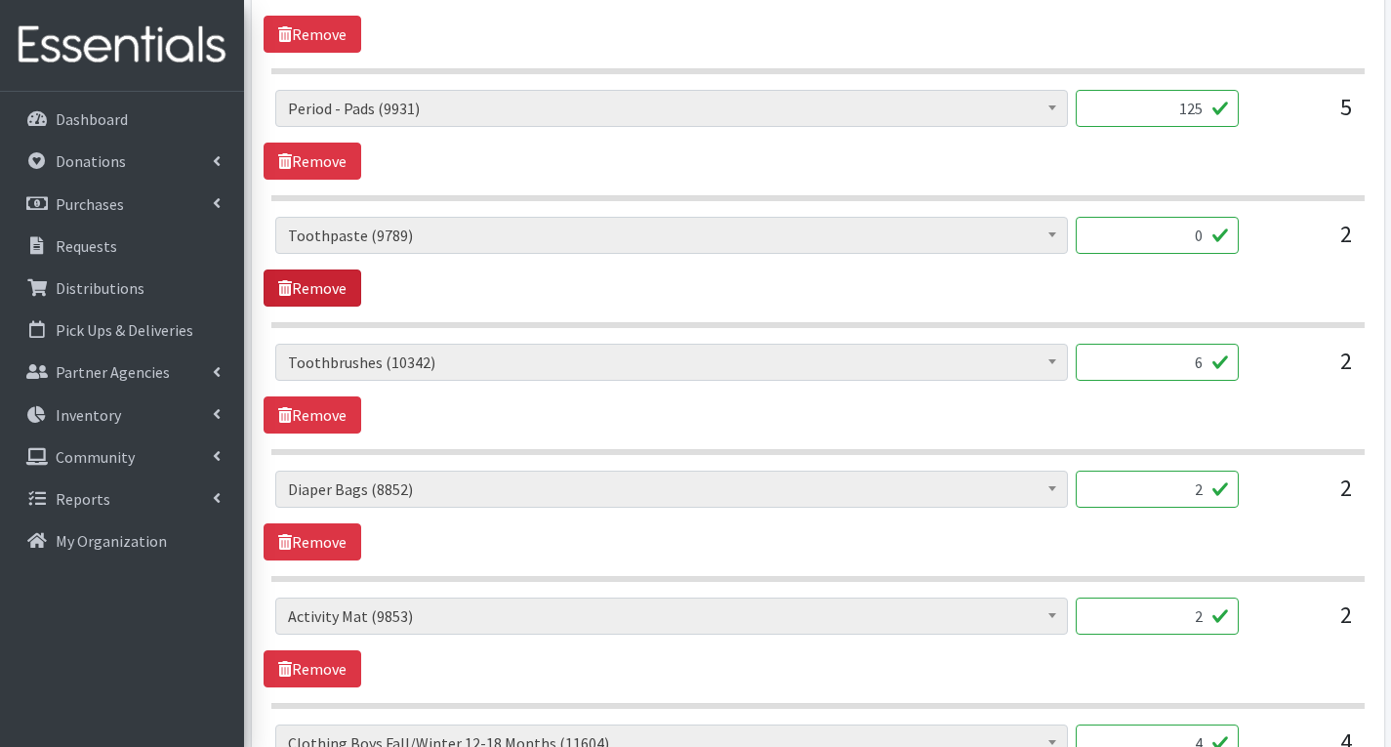
click at [326, 287] on link "Remove" at bounding box center [313, 287] width 98 height 37
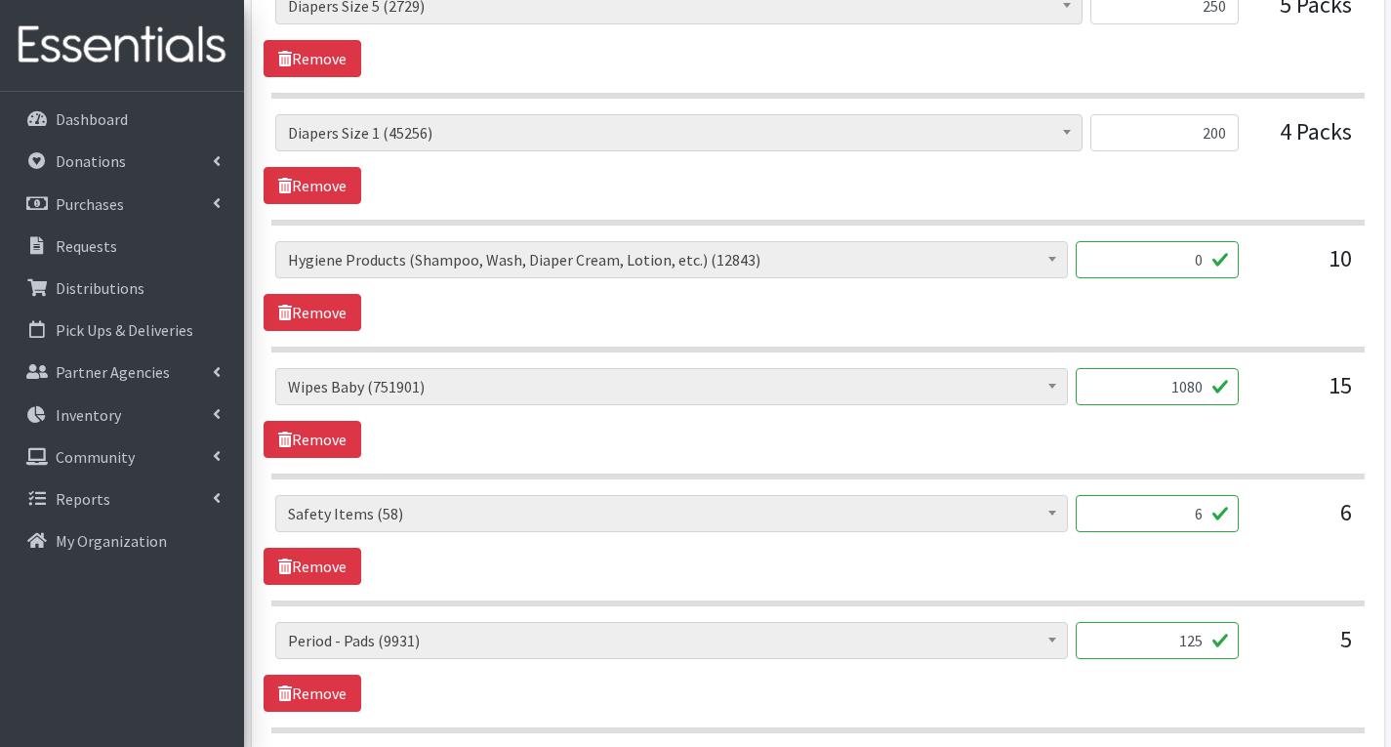
scroll to position [1666, 0]
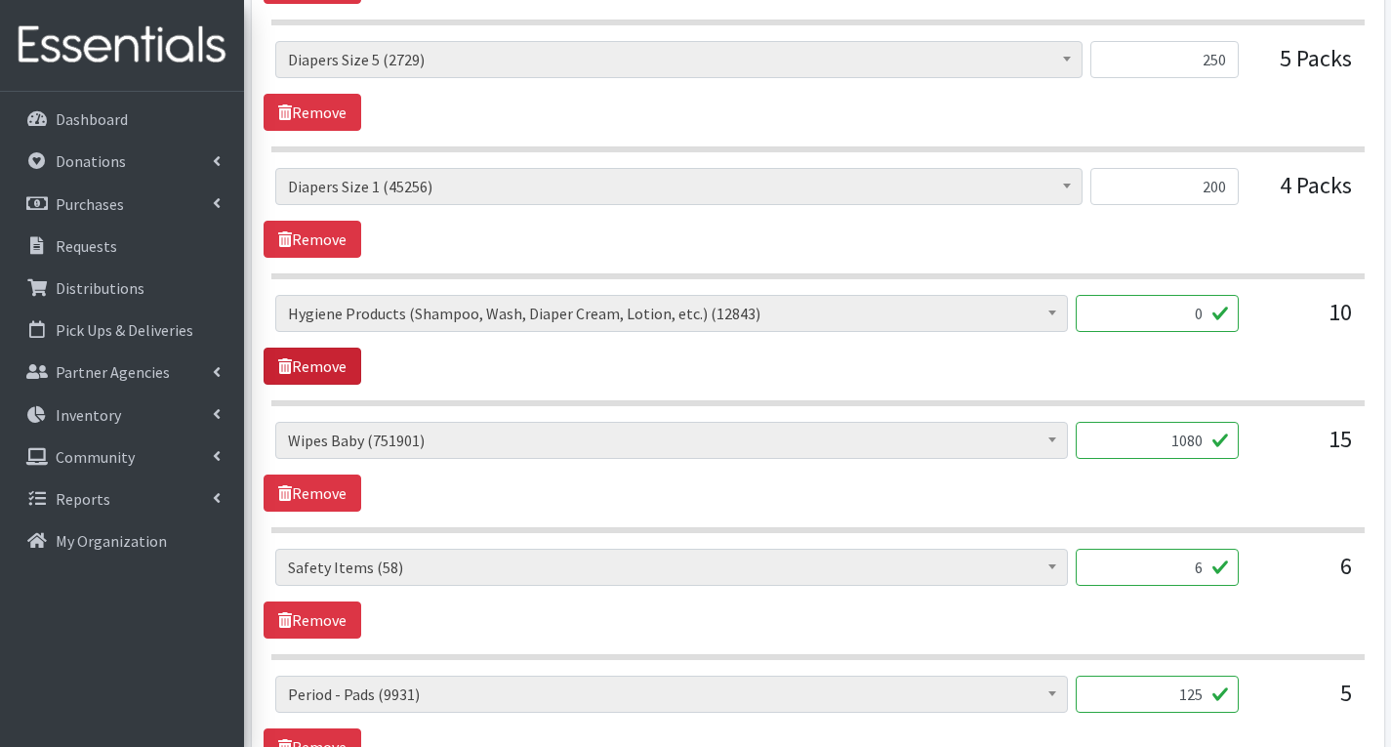
click at [307, 364] on link "Remove" at bounding box center [313, 366] width 98 height 37
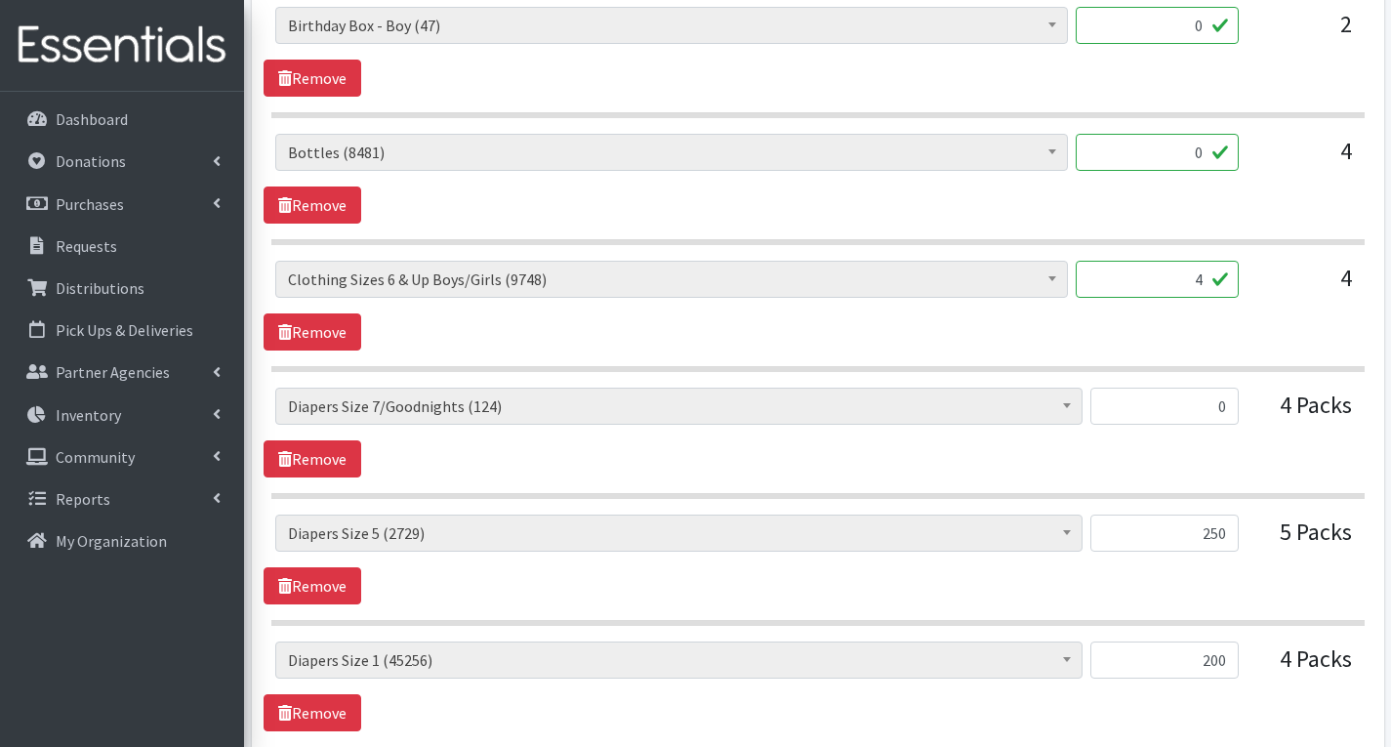
scroll to position [983, 0]
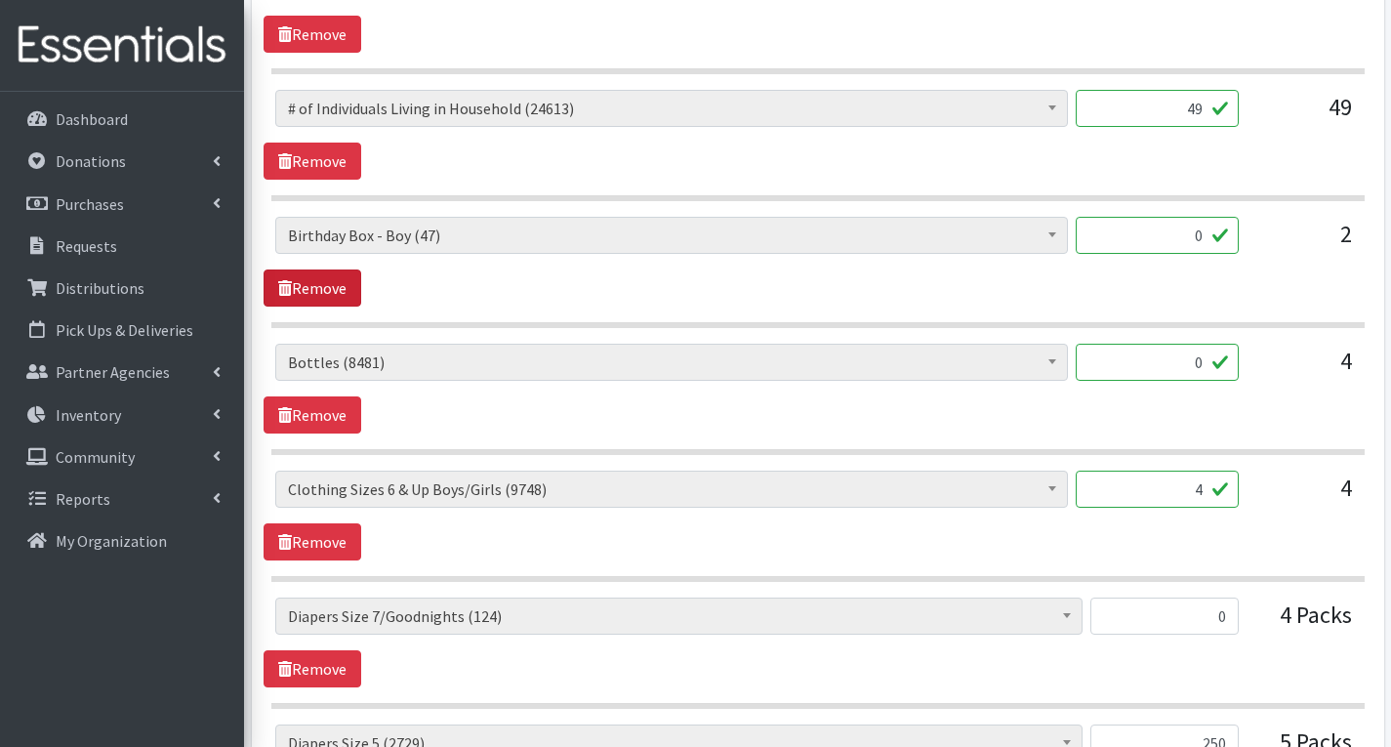
click at [313, 286] on link "Remove" at bounding box center [313, 287] width 98 height 37
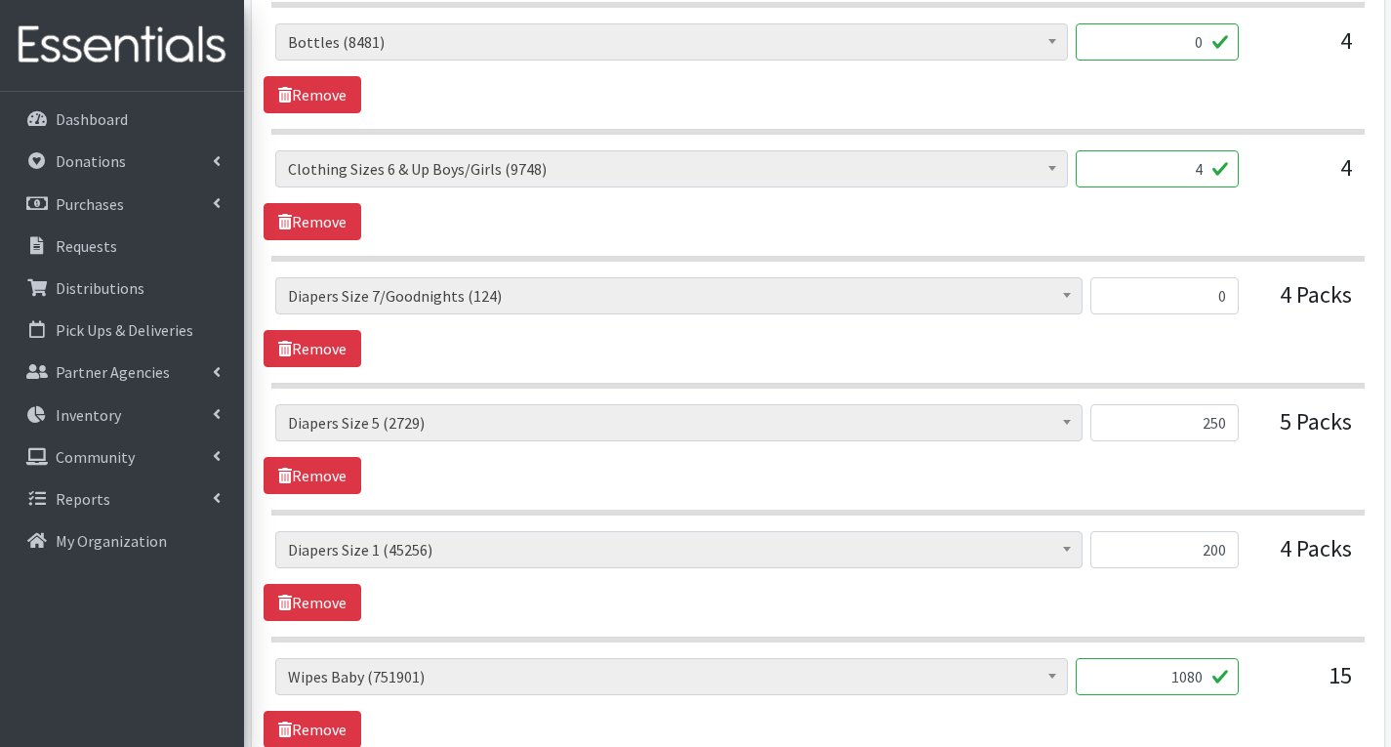
scroll to position [1178, 0]
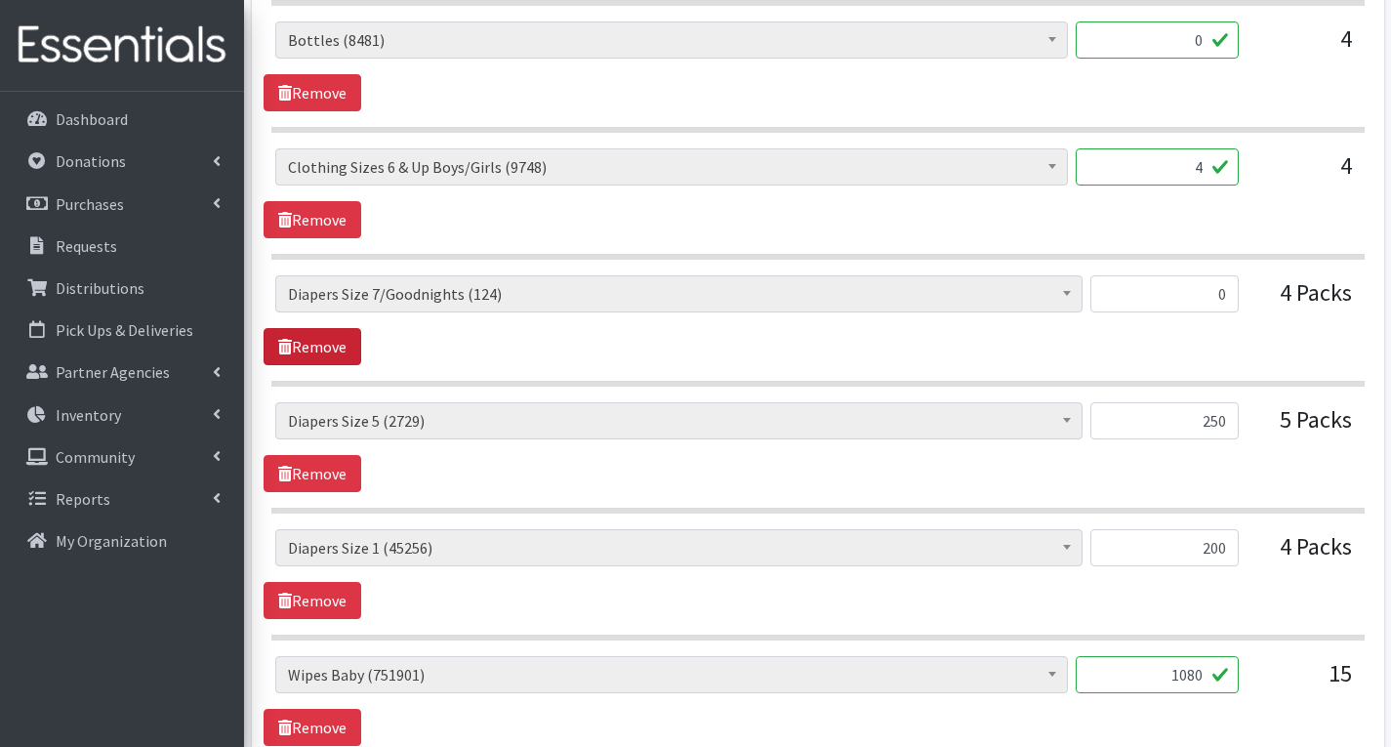
click at [337, 356] on link "Remove" at bounding box center [313, 346] width 98 height 37
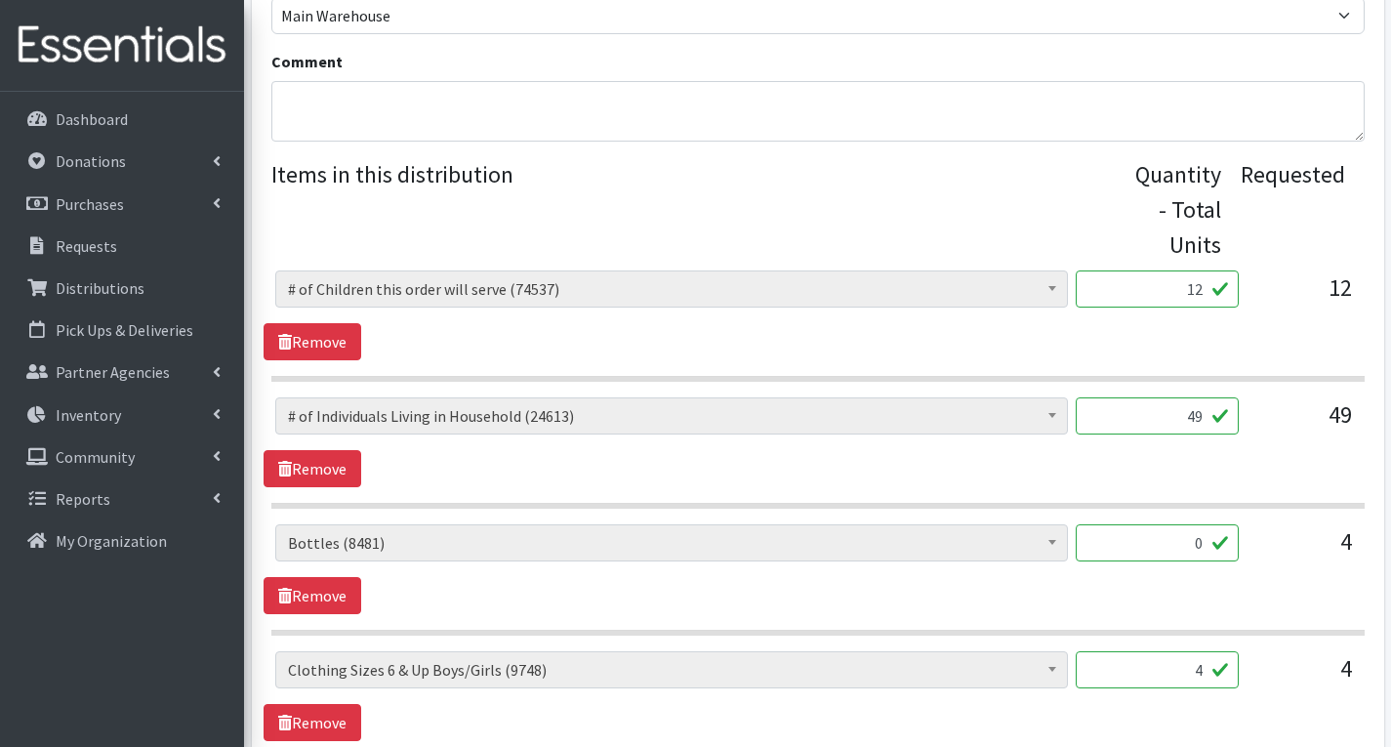
scroll to position [514, 0]
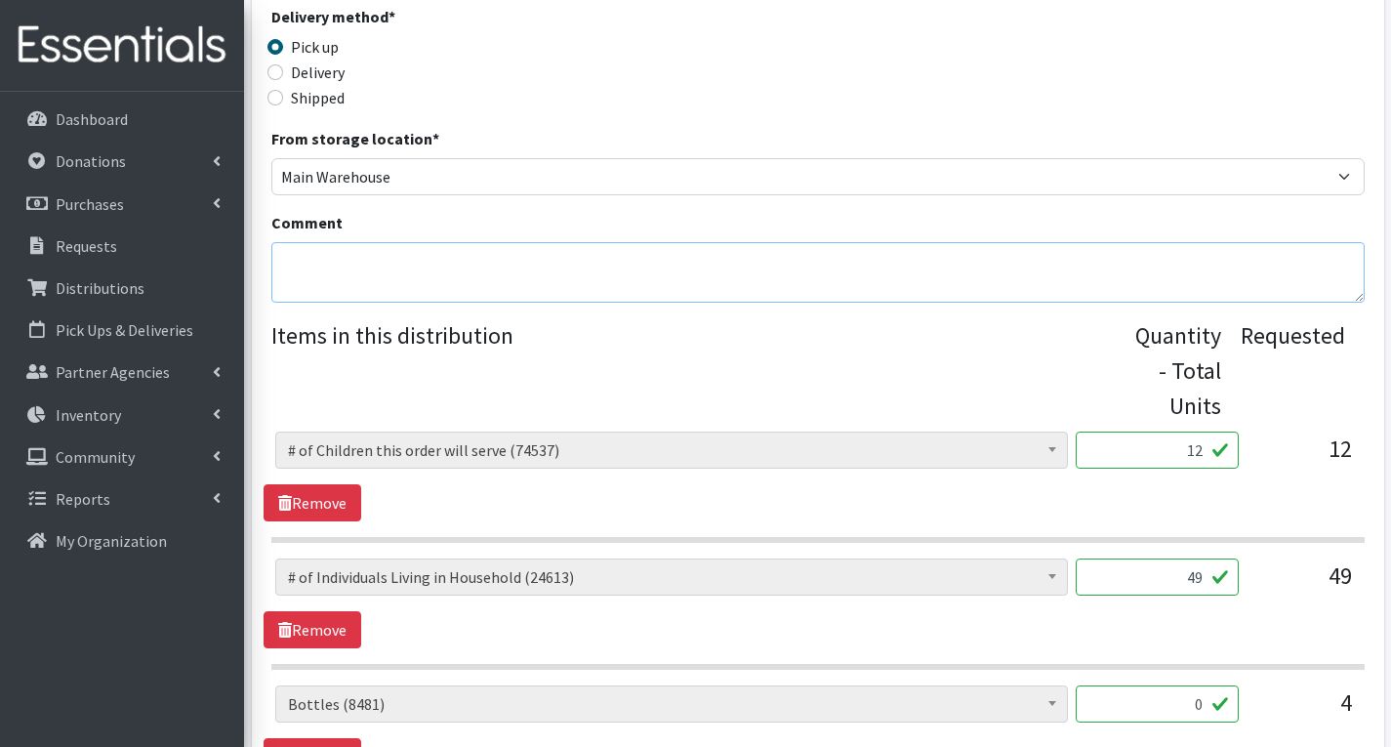
click at [369, 274] on textarea "Comment" at bounding box center [817, 272] width 1093 height 61
type textarea "m"
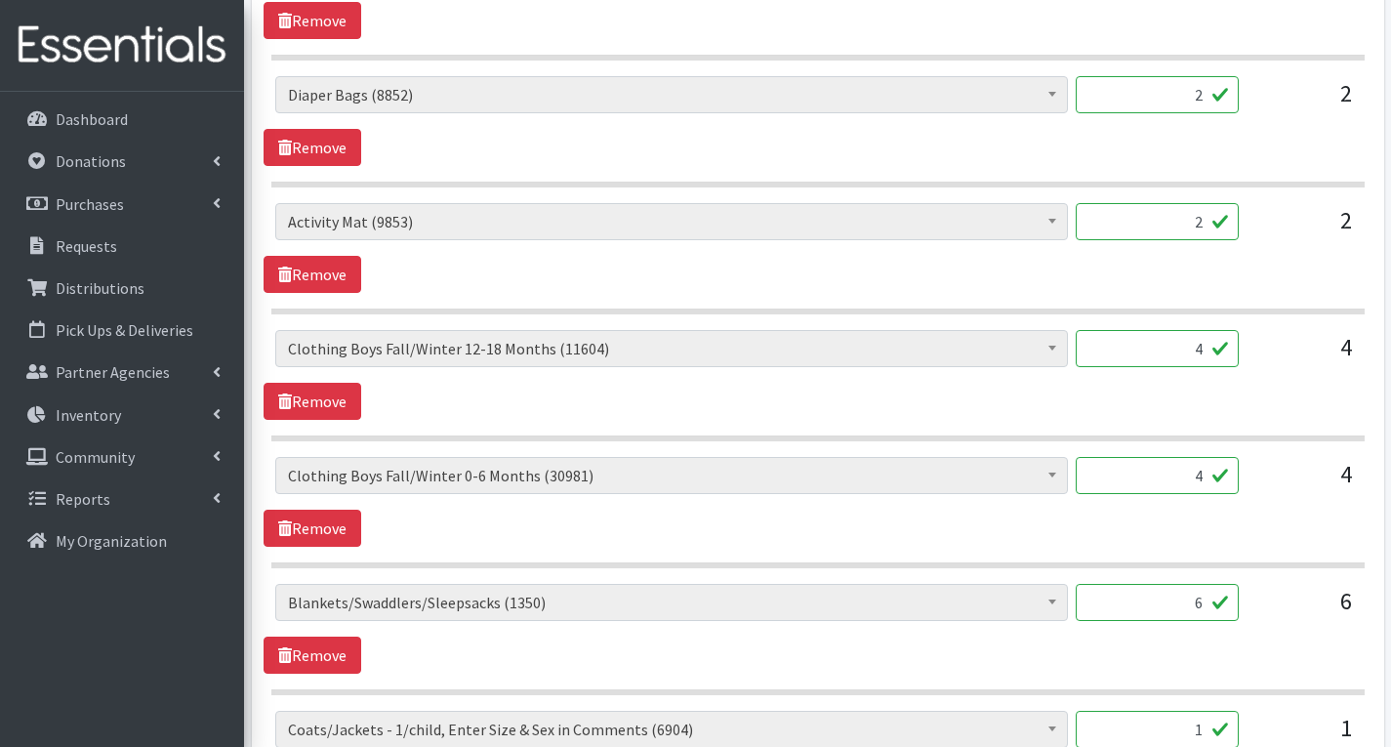
scroll to position [2174, 0]
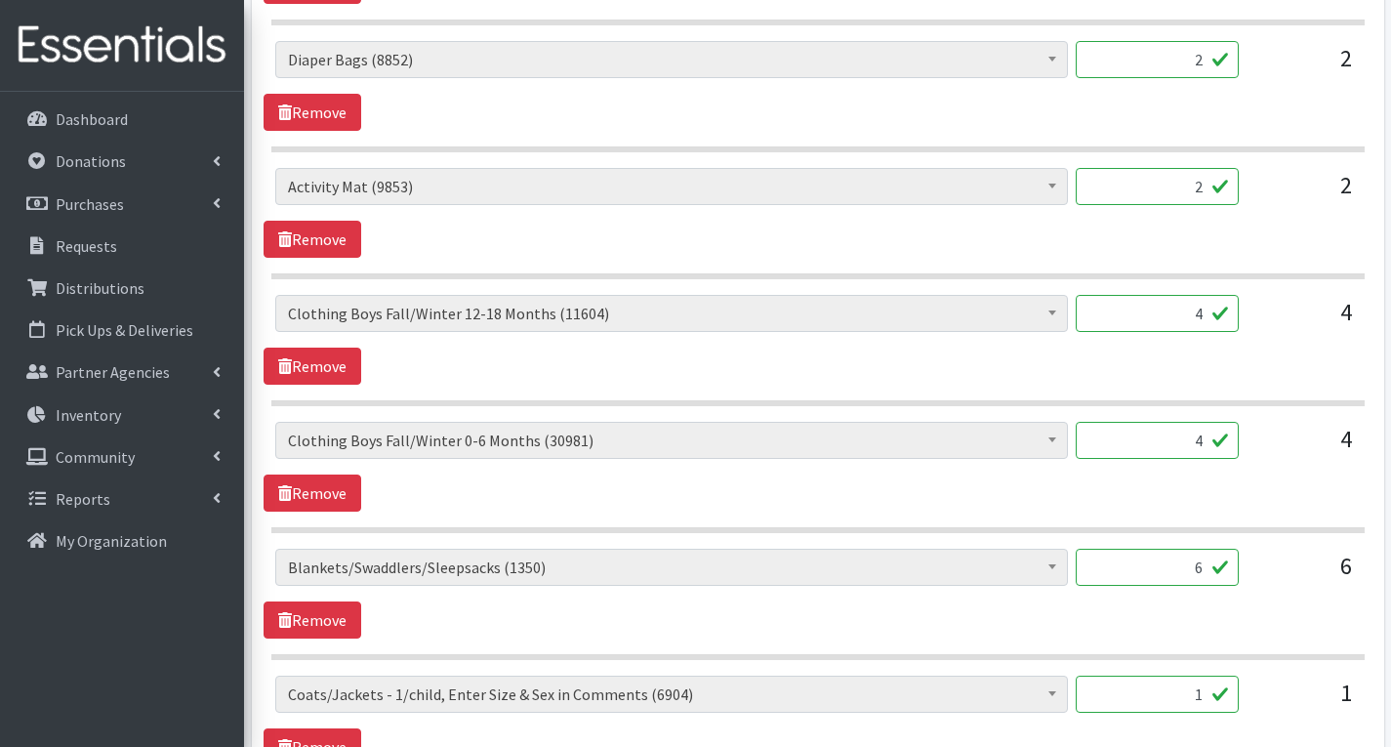
type textarea "MHM- Sorry, we could not fulfill your order exactly as requested due to the una…"
click at [1210, 444] on input "4" at bounding box center [1157, 440] width 163 height 37
type input "160"
click at [1203, 315] on input "4" at bounding box center [1157, 313] width 163 height 37
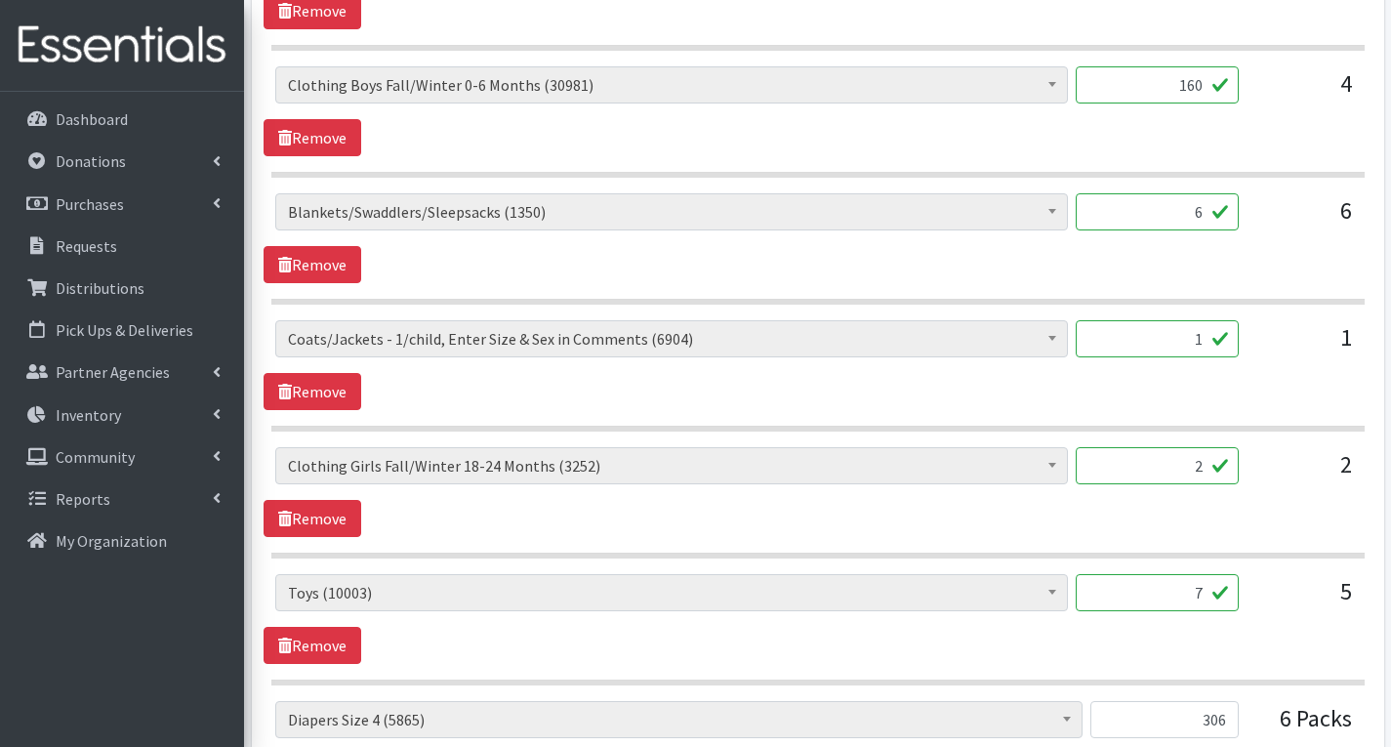
scroll to position [2564, 0]
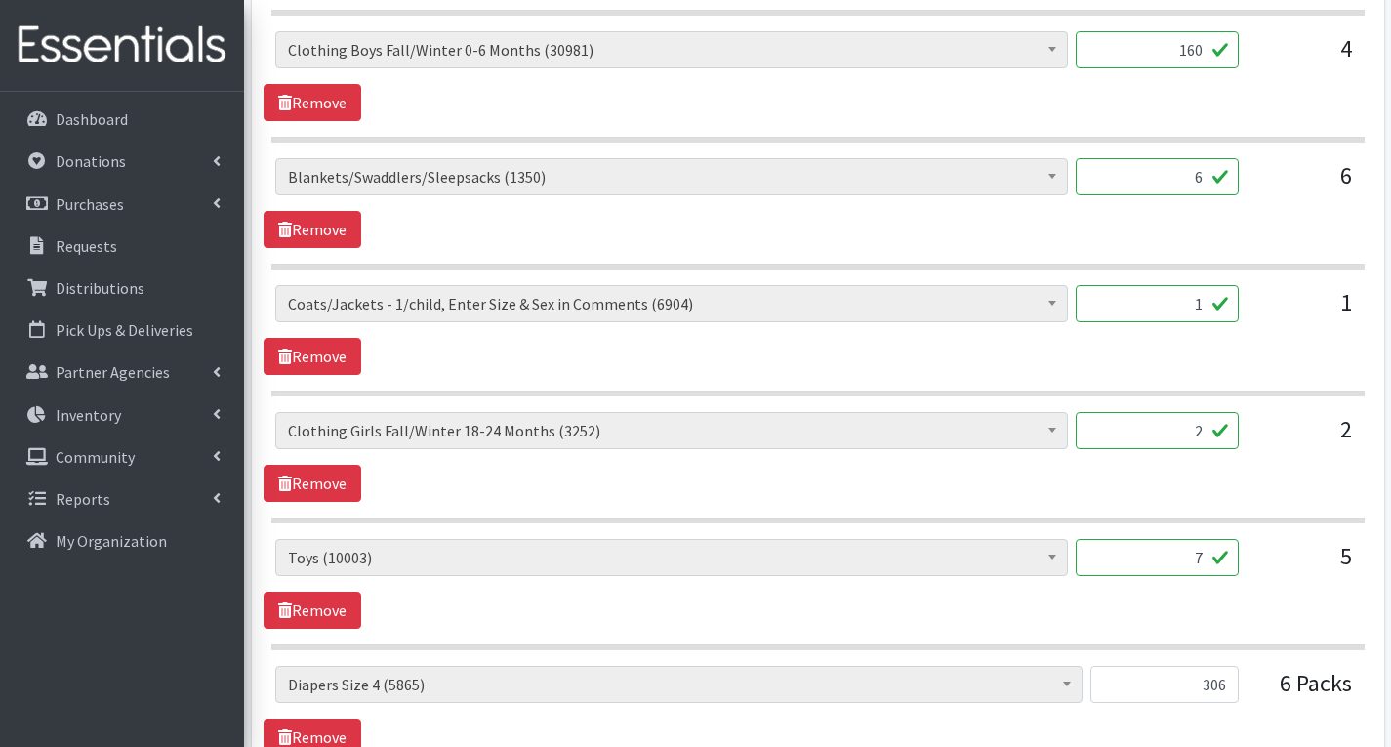
type input "160"
click at [1202, 438] on input "2" at bounding box center [1157, 430] width 163 height 37
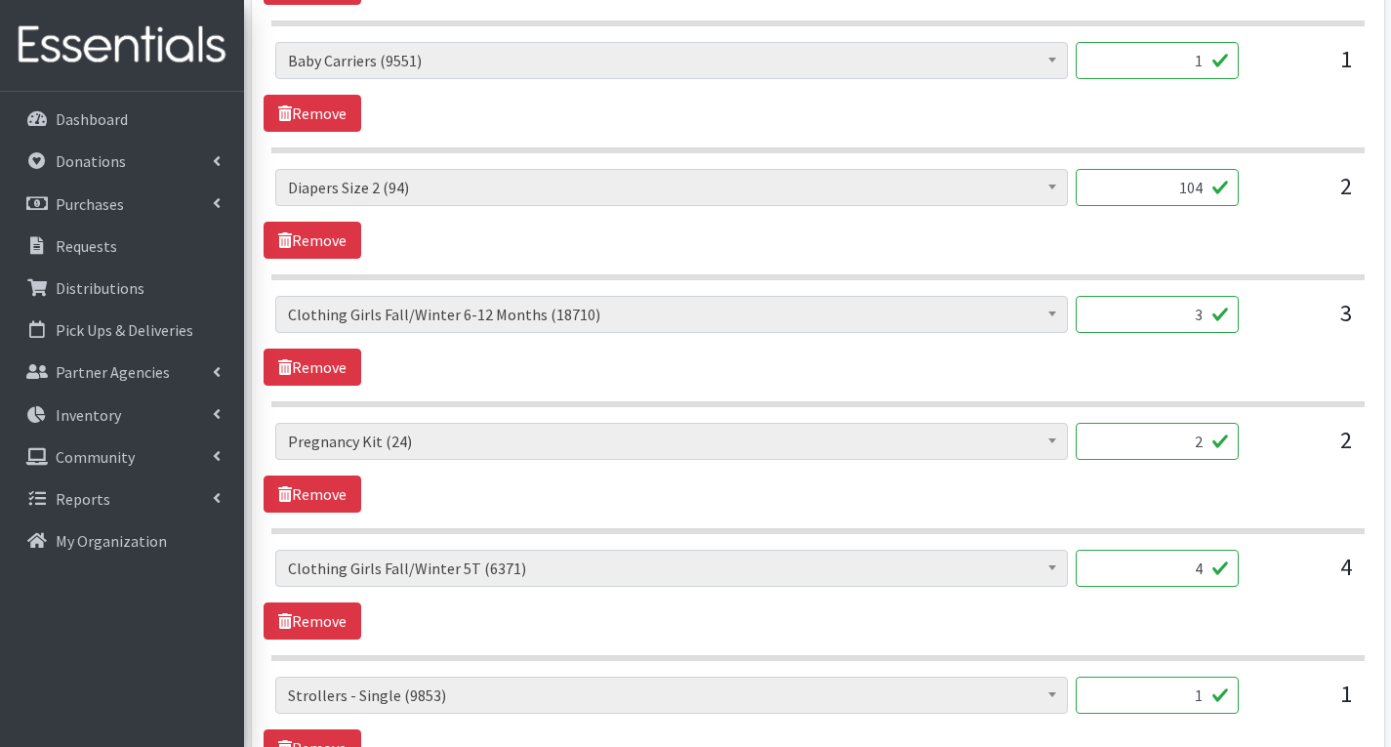
scroll to position [3443, 0]
type input "80"
click at [1211, 317] on input "3" at bounding box center [1157, 313] width 163 height 37
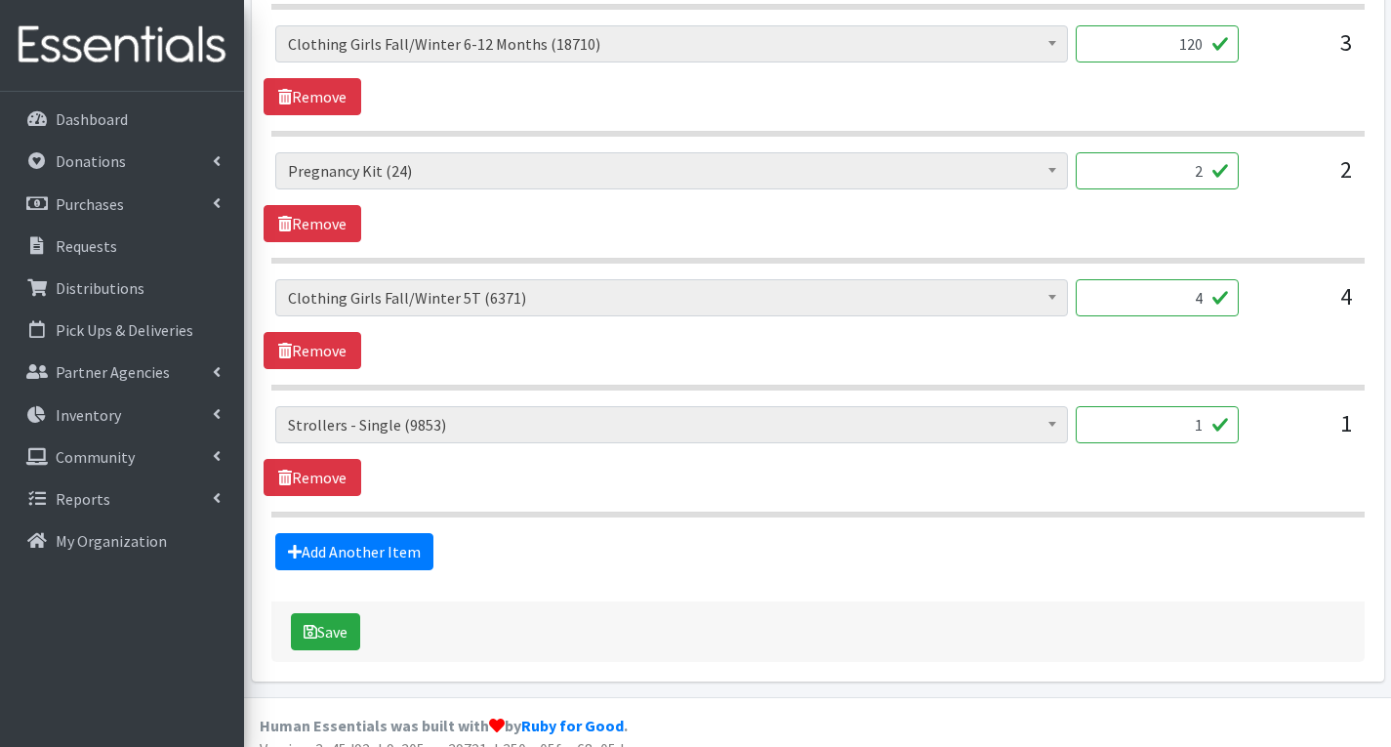
scroll to position [3736, 0]
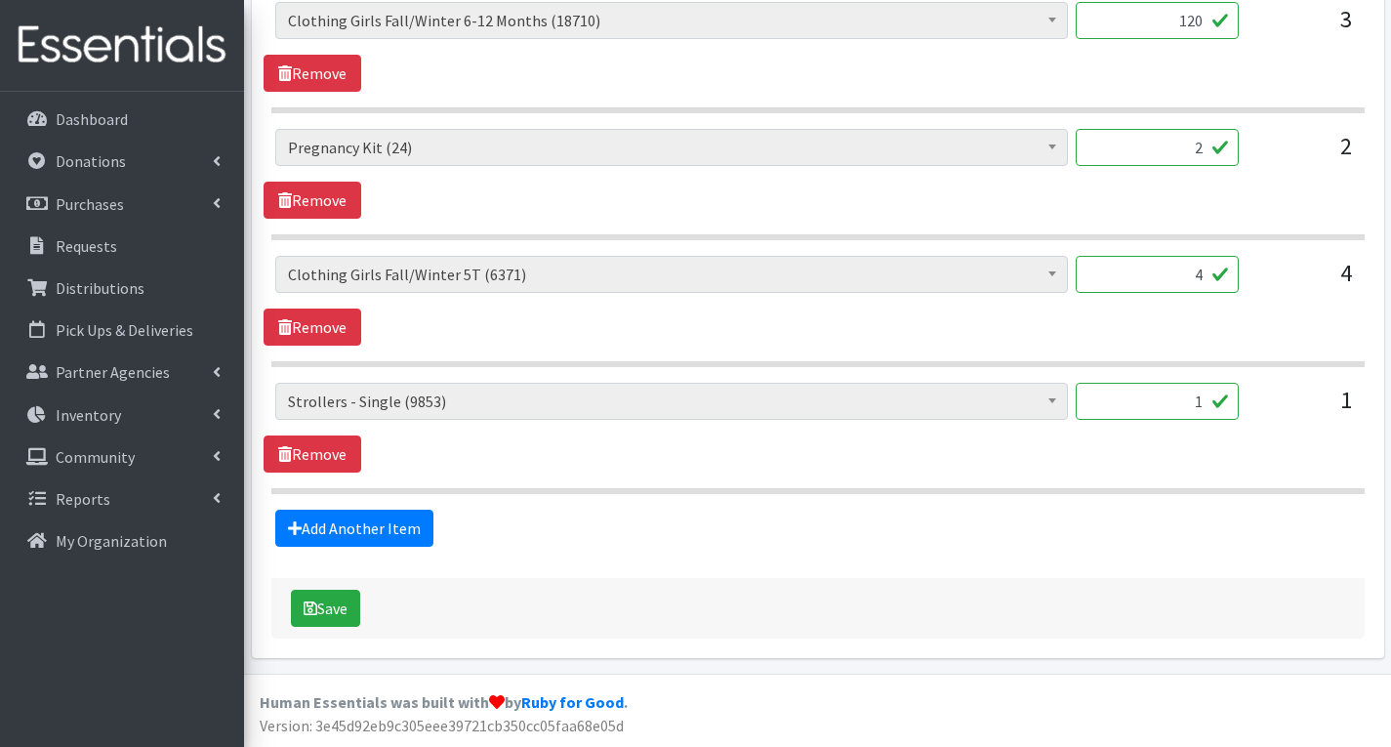
type input "120"
click at [1209, 276] on input "4" at bounding box center [1157, 274] width 163 height 37
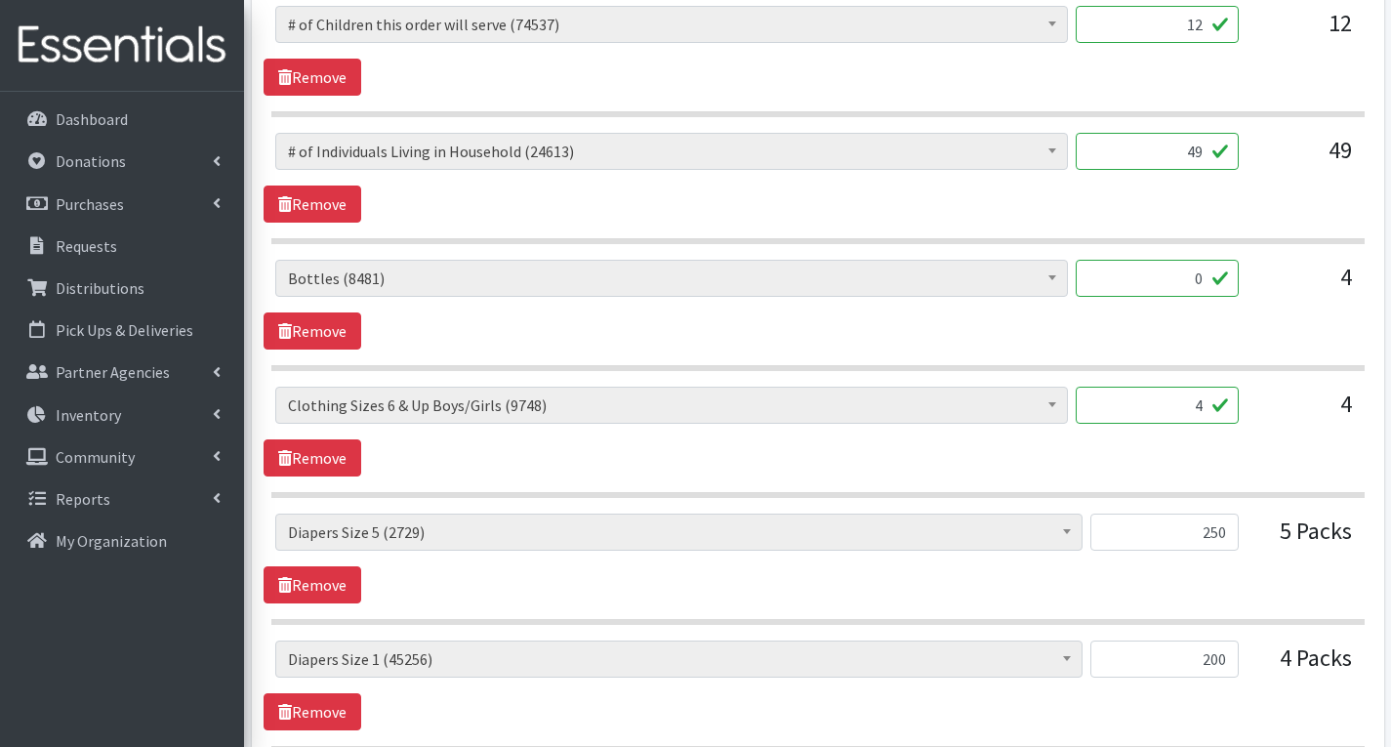
scroll to position [807, 0]
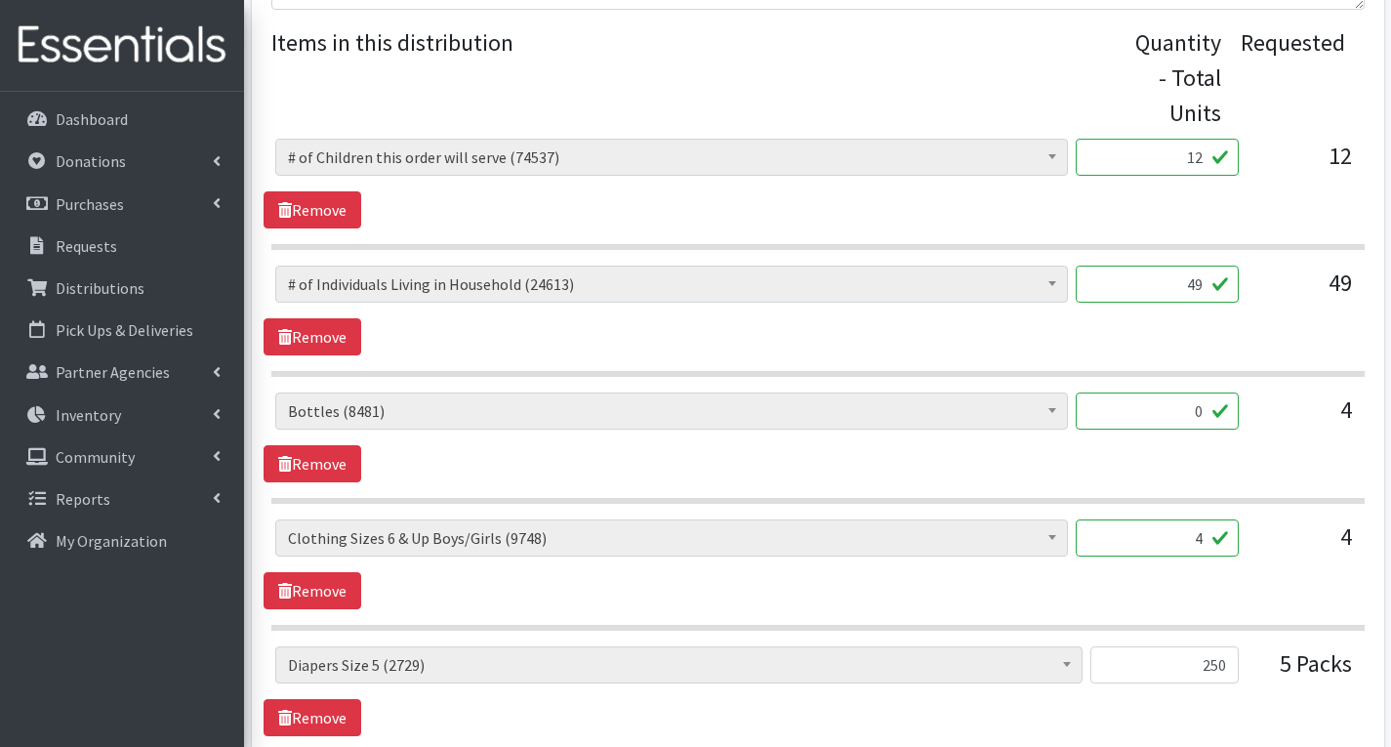
type input "160"
click at [1204, 413] on input "0" at bounding box center [1157, 410] width 163 height 37
type input "4"
click at [1292, 463] on div "# of Children this order will serve (74537) # of Individuals Living in Househol…" at bounding box center [818, 437] width 1108 height 90
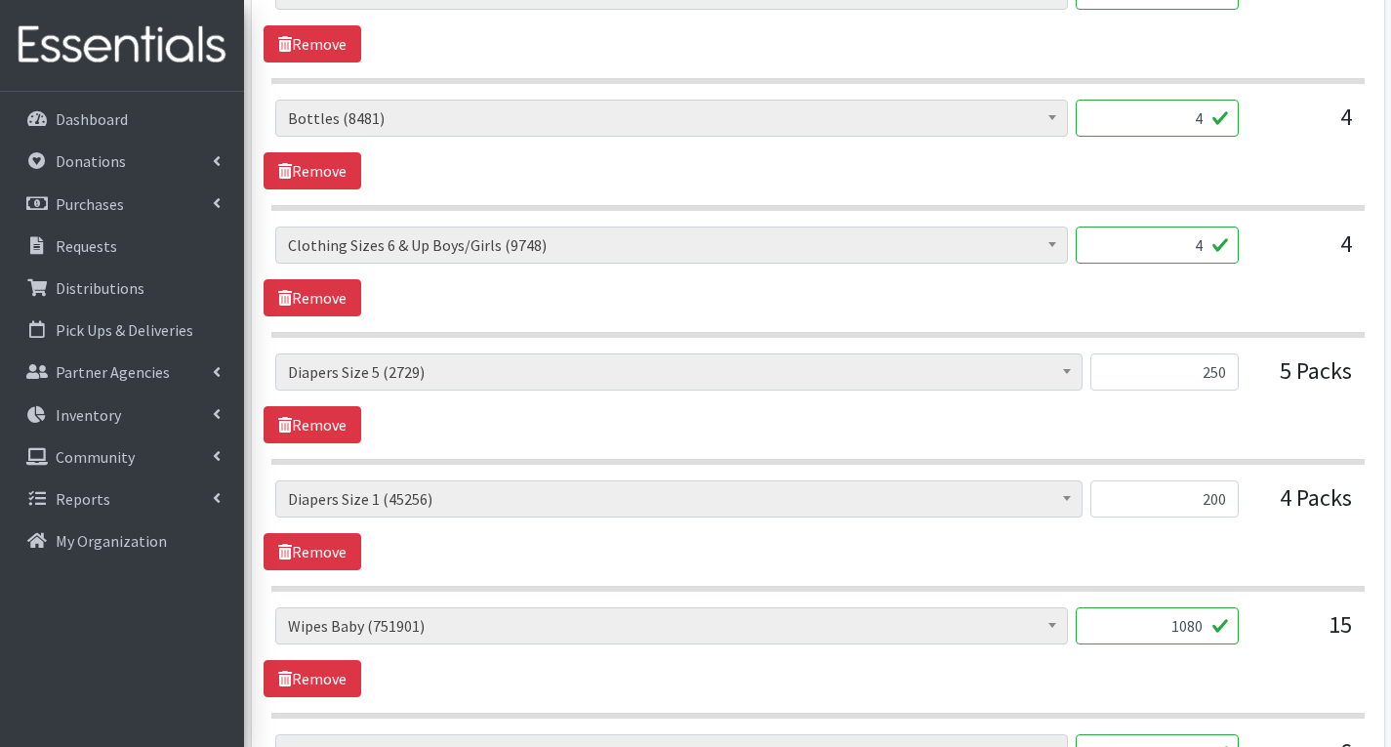
scroll to position [1198, 0]
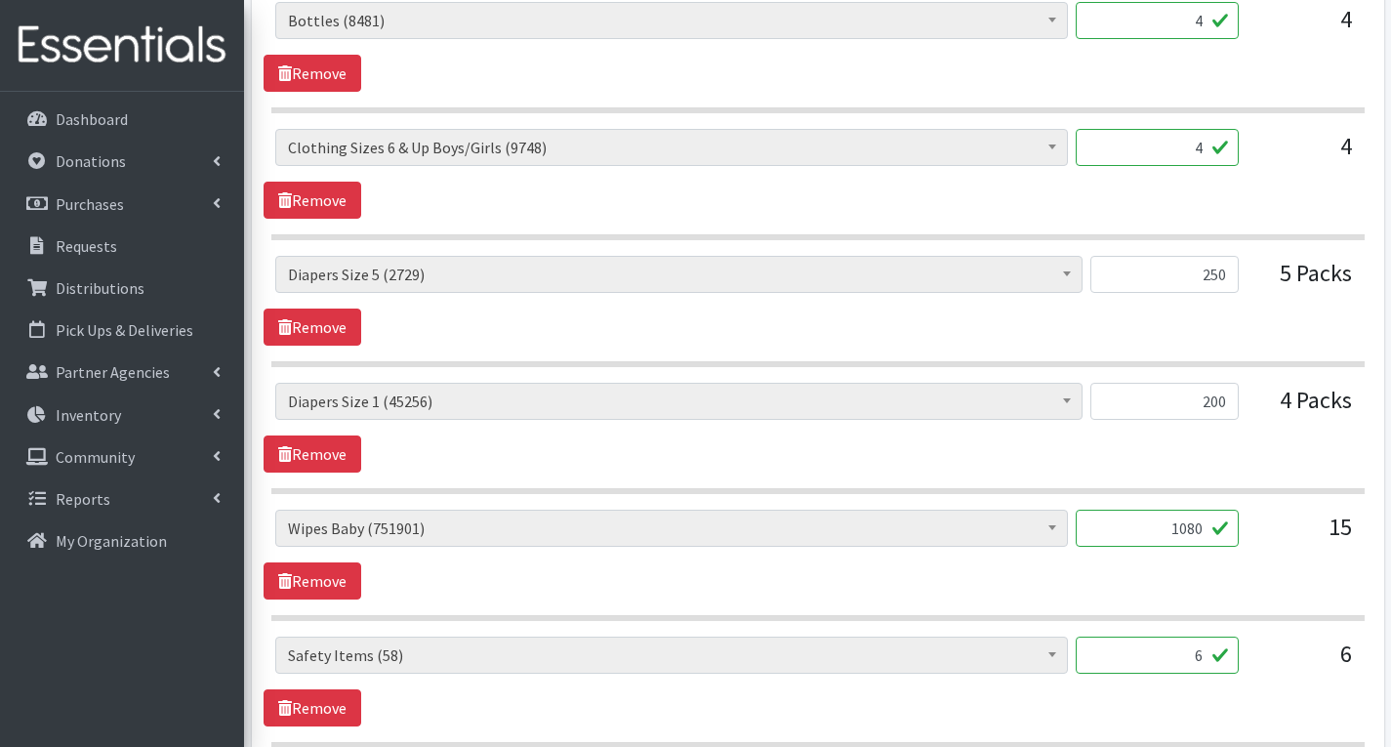
click at [1209, 153] on input "4" at bounding box center [1157, 147] width 163 height 37
type input "80"
click at [1236, 325] on div "# of Children this order will serve (74537) # of Individuals Living in Househol…" at bounding box center [818, 301] width 1108 height 90
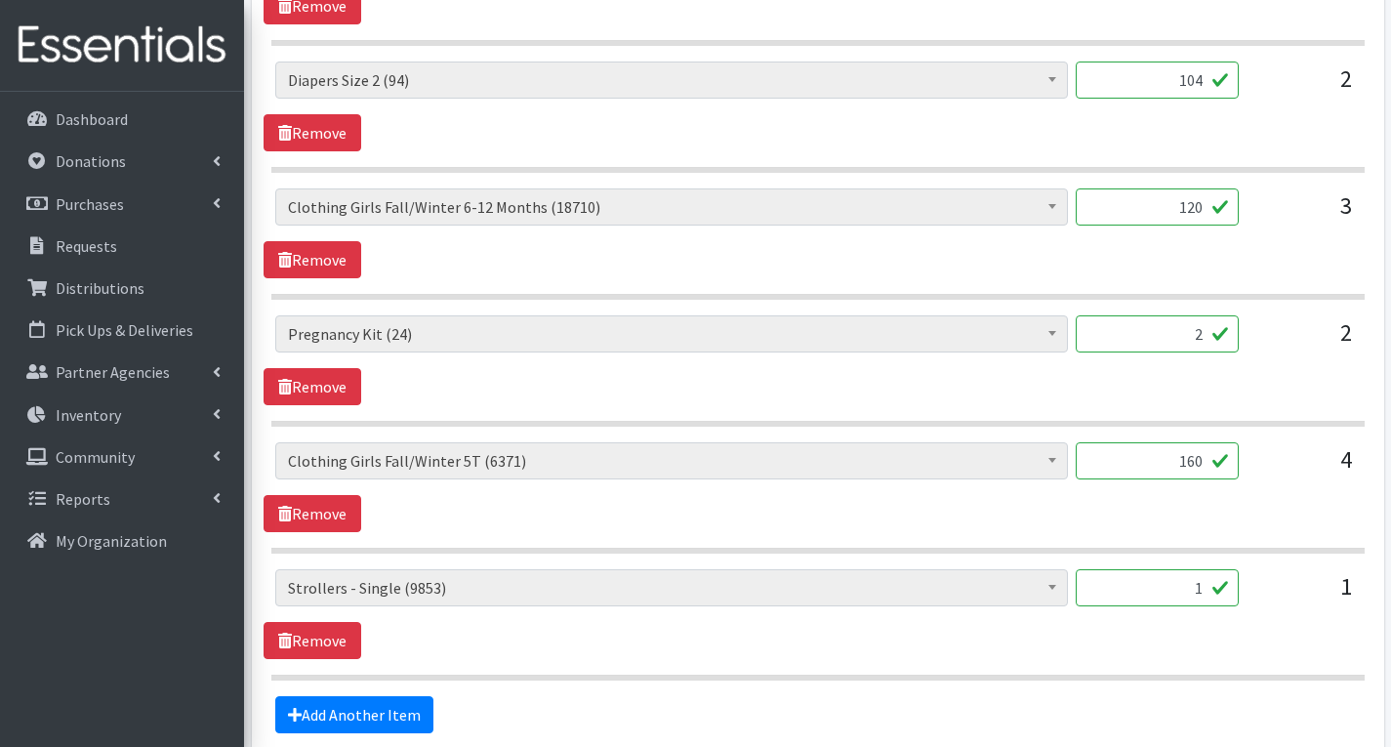
scroll to position [3736, 0]
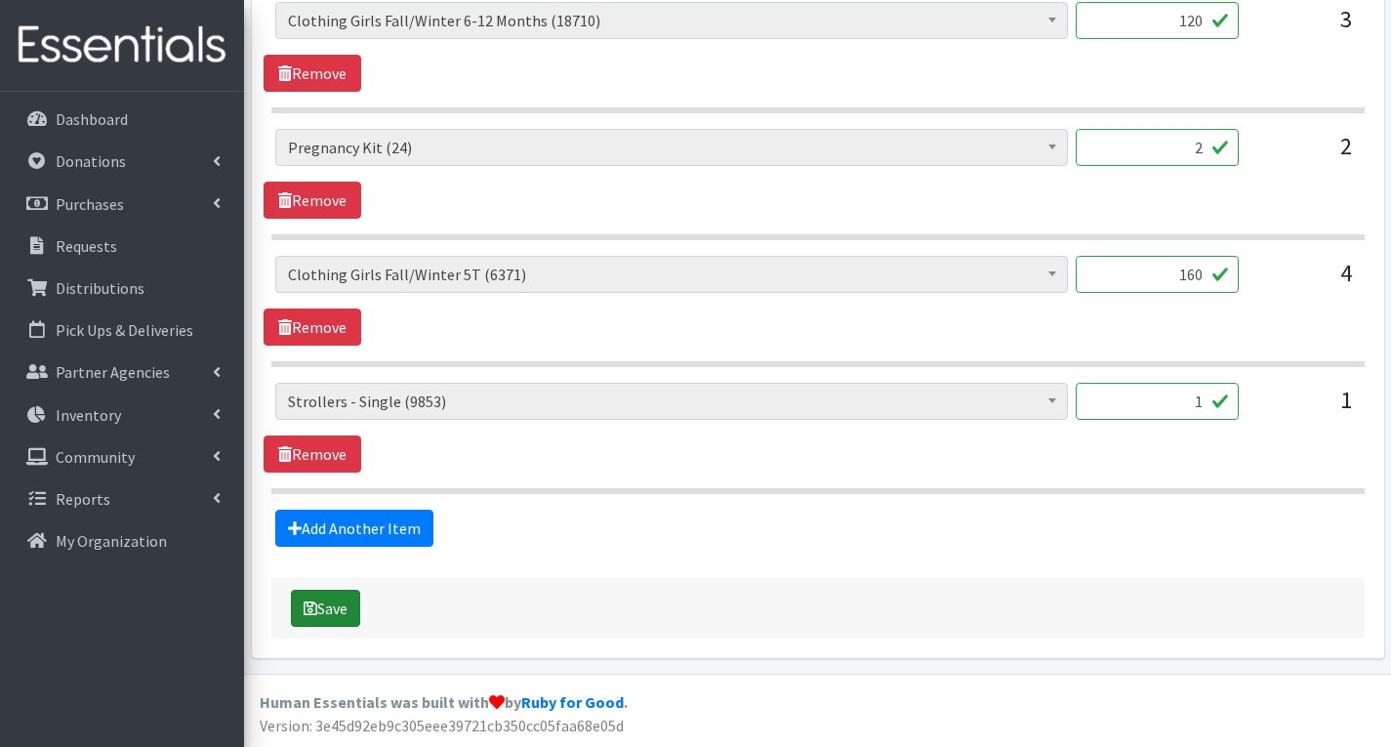
click at [317, 610] on button "Save" at bounding box center [325, 608] width 69 height 37
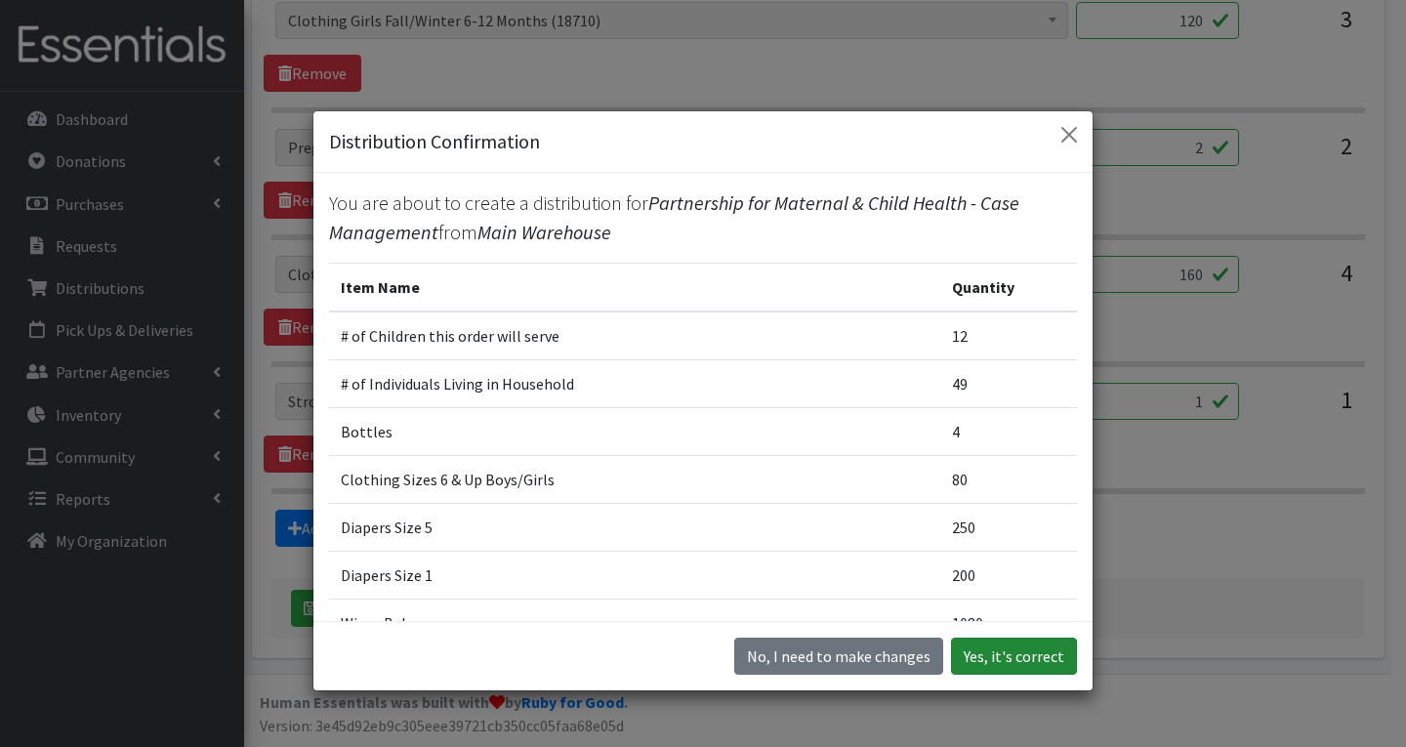
click at [1048, 662] on button "Yes, it's correct" at bounding box center [1014, 655] width 126 height 37
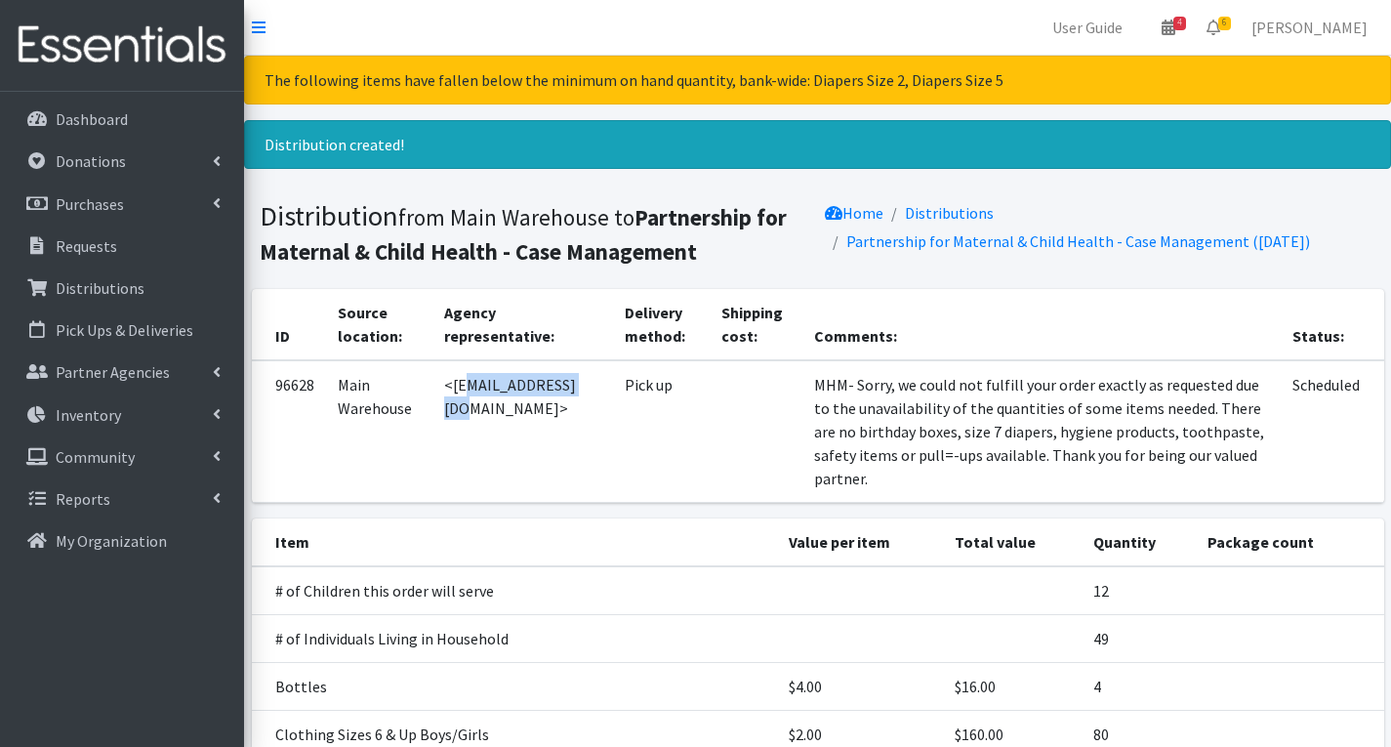
drag, startPoint x: 452, startPoint y: 383, endPoint x: 578, endPoint y: 408, distance: 128.5
click at [578, 408] on td "<[EMAIL_ADDRESS][DOMAIN_NAME]>" at bounding box center [522, 431] width 181 height 143
click at [523, 408] on td "<[EMAIL_ADDRESS][DOMAIN_NAME]>" at bounding box center [522, 431] width 181 height 143
drag, startPoint x: 447, startPoint y: 387, endPoint x: 581, endPoint y: 387, distance: 133.7
click at [581, 387] on td "<[EMAIL_ADDRESS][DOMAIN_NAME]>" at bounding box center [522, 431] width 181 height 143
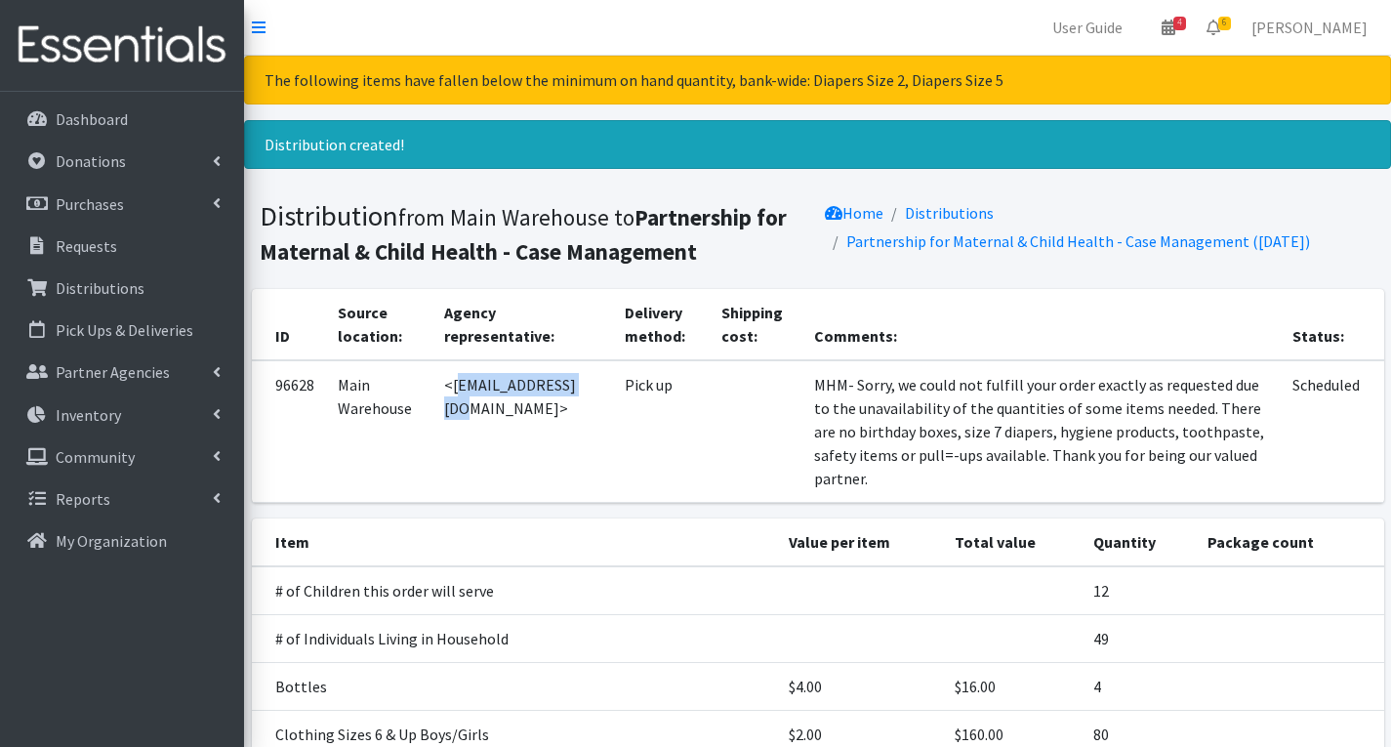
copy td "jventura@pmch.org"
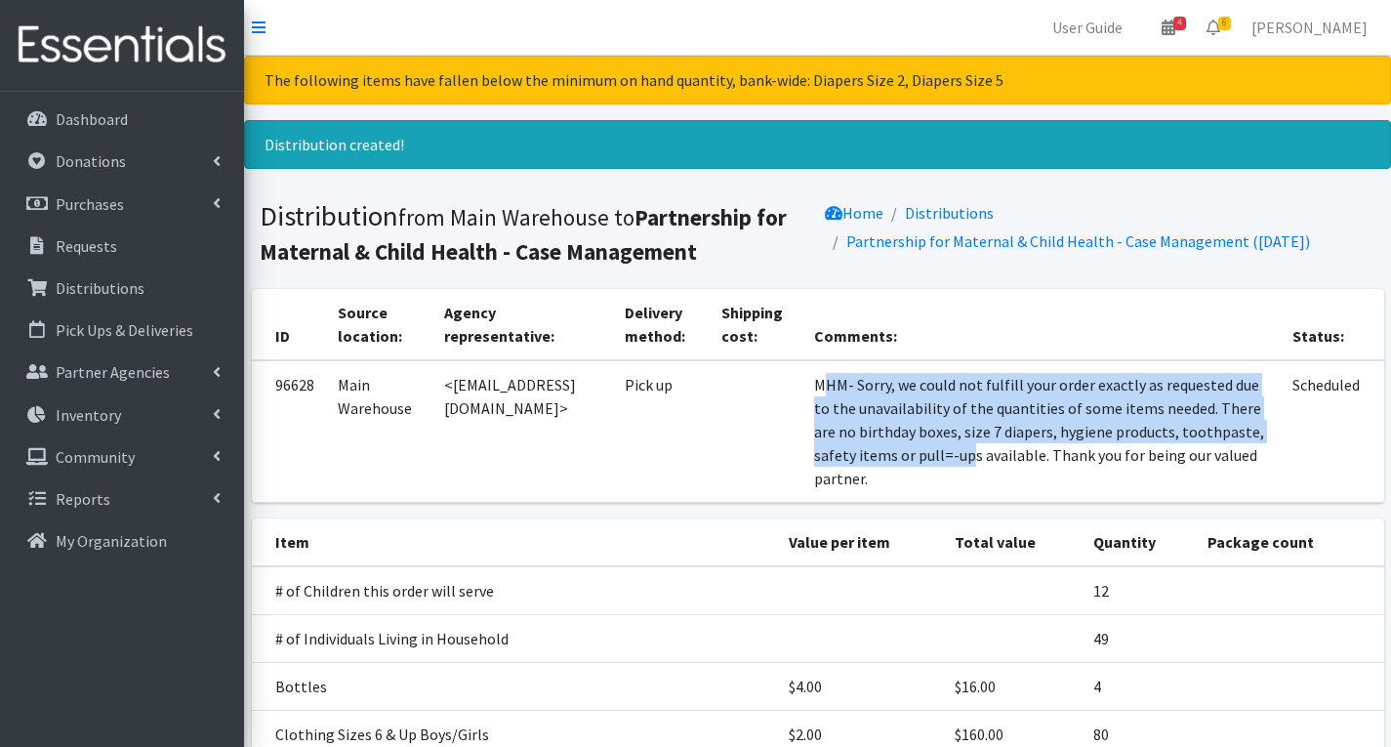
drag, startPoint x: 807, startPoint y: 385, endPoint x: 803, endPoint y: 432, distance: 48.0
click at [914, 468] on td "MHM- Sorry, we could not fulfill your order exactly as requested due to the una…" at bounding box center [1041, 431] width 478 height 143
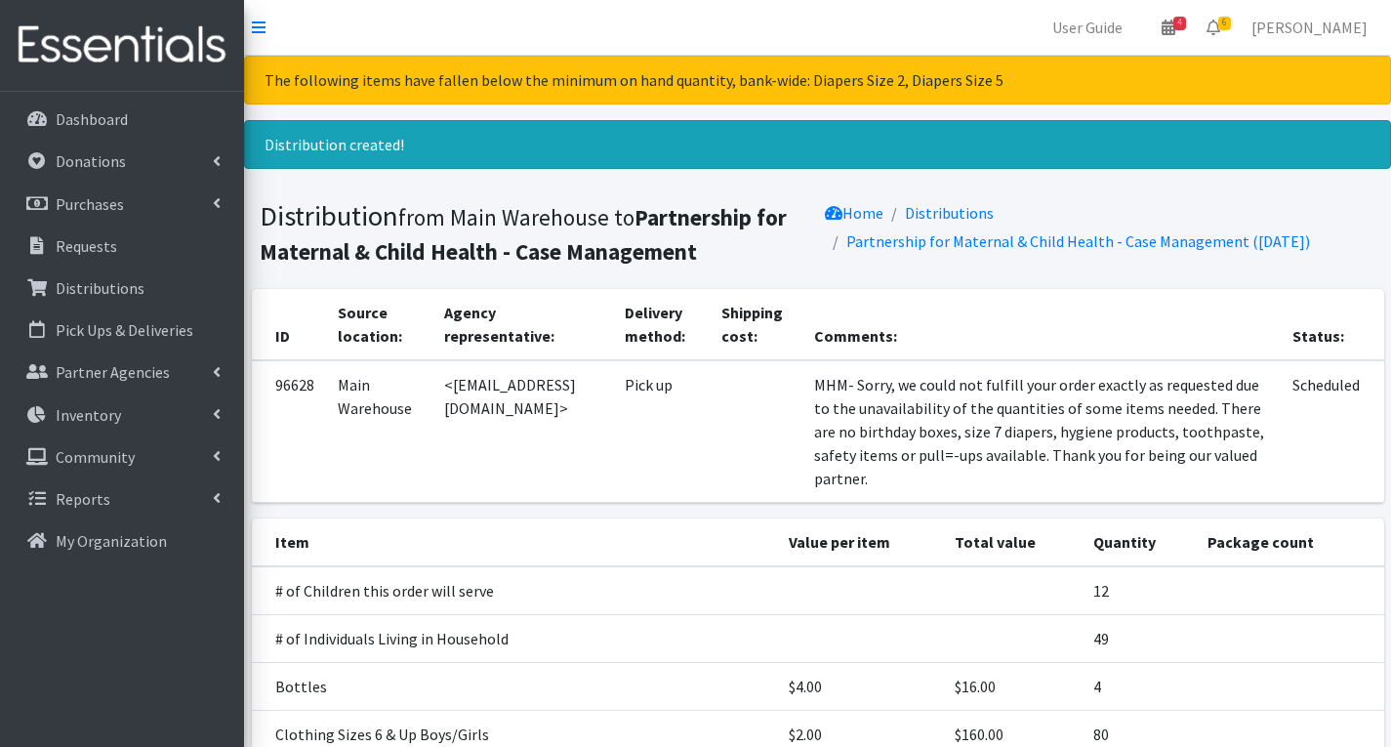
click at [768, 397] on td at bounding box center [756, 431] width 93 height 143
click at [802, 381] on td "MHM- Sorry, we could not fulfill your order exactly as requested due to the una…" at bounding box center [1041, 431] width 478 height 143
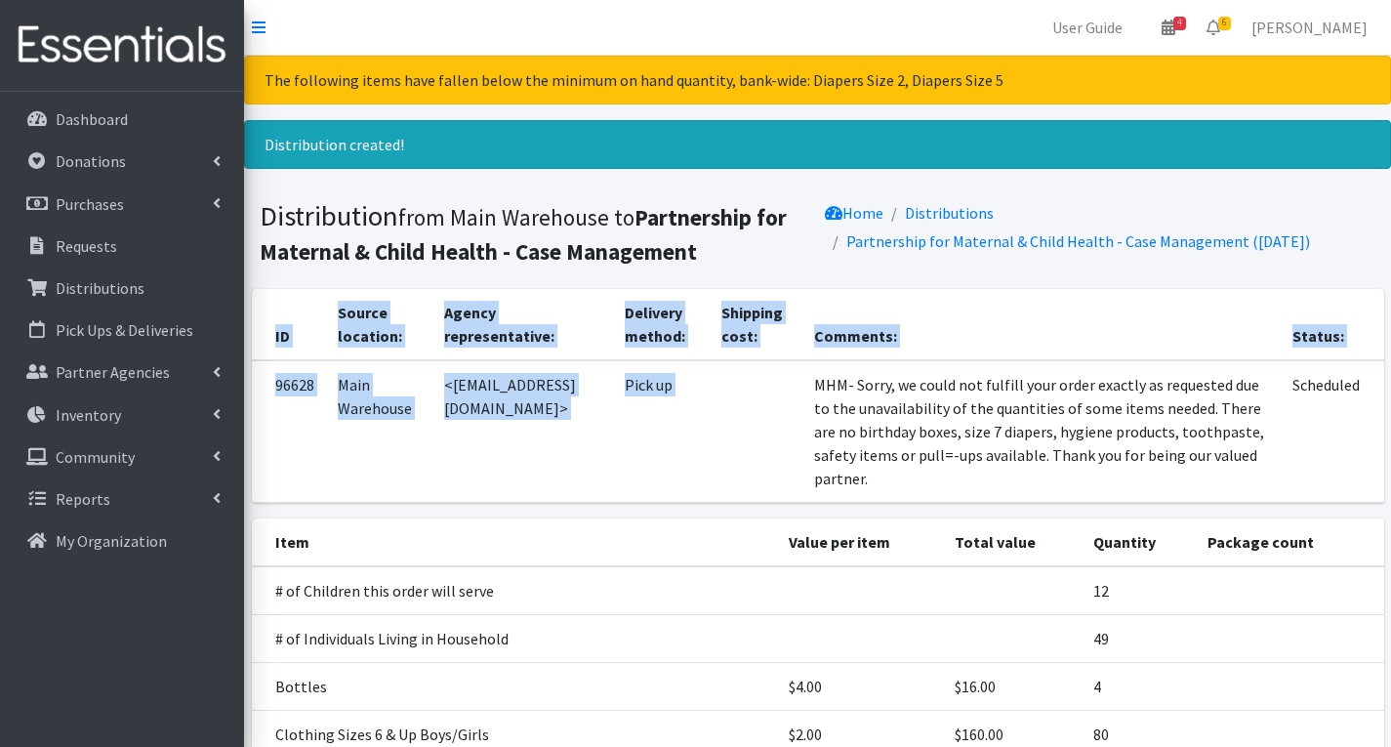
drag, startPoint x: 801, startPoint y: 386, endPoint x: 979, endPoint y: 487, distance: 204.6
click at [979, 487] on div "ID Source location: Agency representative: Delivery method: Shipping cost: Comm…" at bounding box center [817, 403] width 1147 height 229
click at [1298, 459] on td "Scheduled" at bounding box center [1332, 431] width 103 height 143
drag, startPoint x: 802, startPoint y: 387, endPoint x: 1151, endPoint y: 485, distance: 362.2
click at [1151, 485] on div "ID Source location: Agency representative: Delivery method: Shipping cost: Comm…" at bounding box center [817, 403] width 1147 height 229
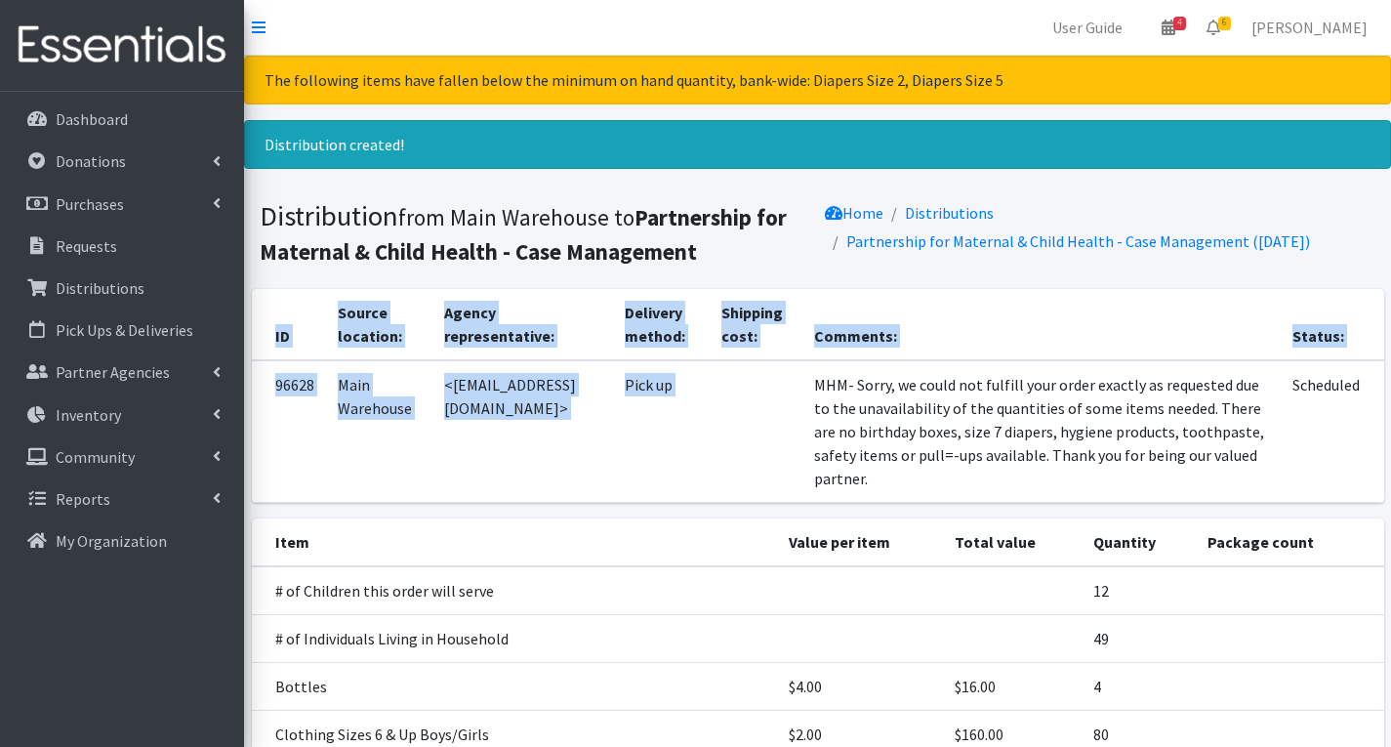
copy table "ID Source location: Agency representative: Delivery method: Shipping cost: Comm…"
